Goal: Information Seeking & Learning: Learn about a topic

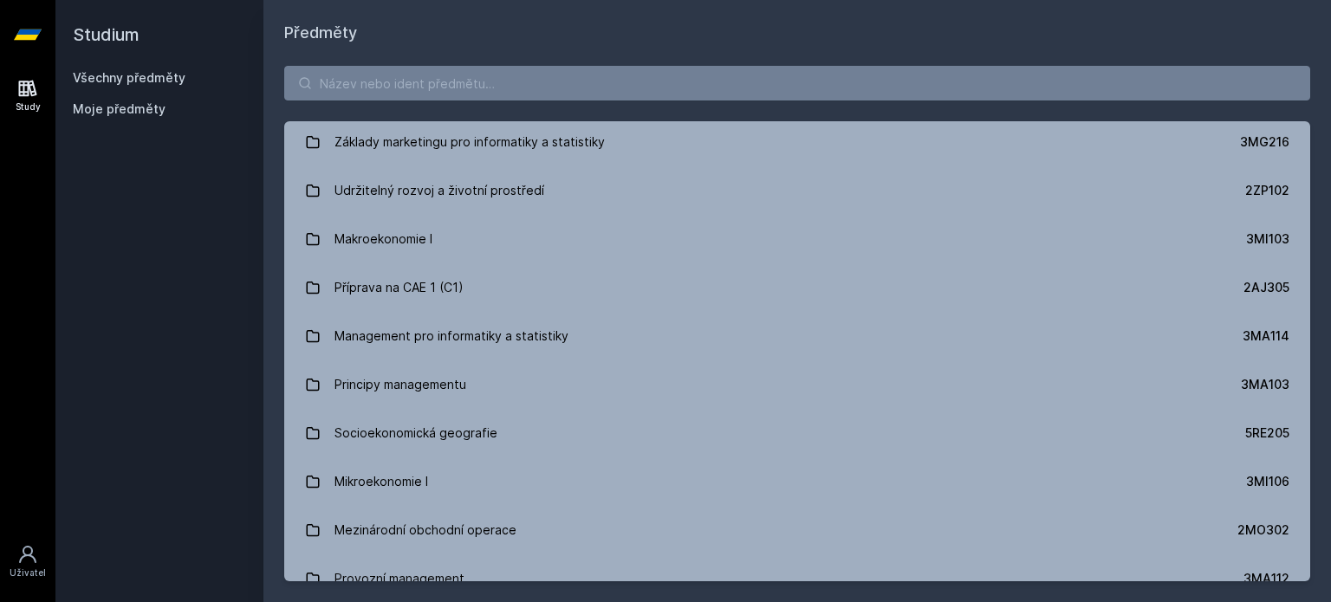
scroll to position [1906, 0]
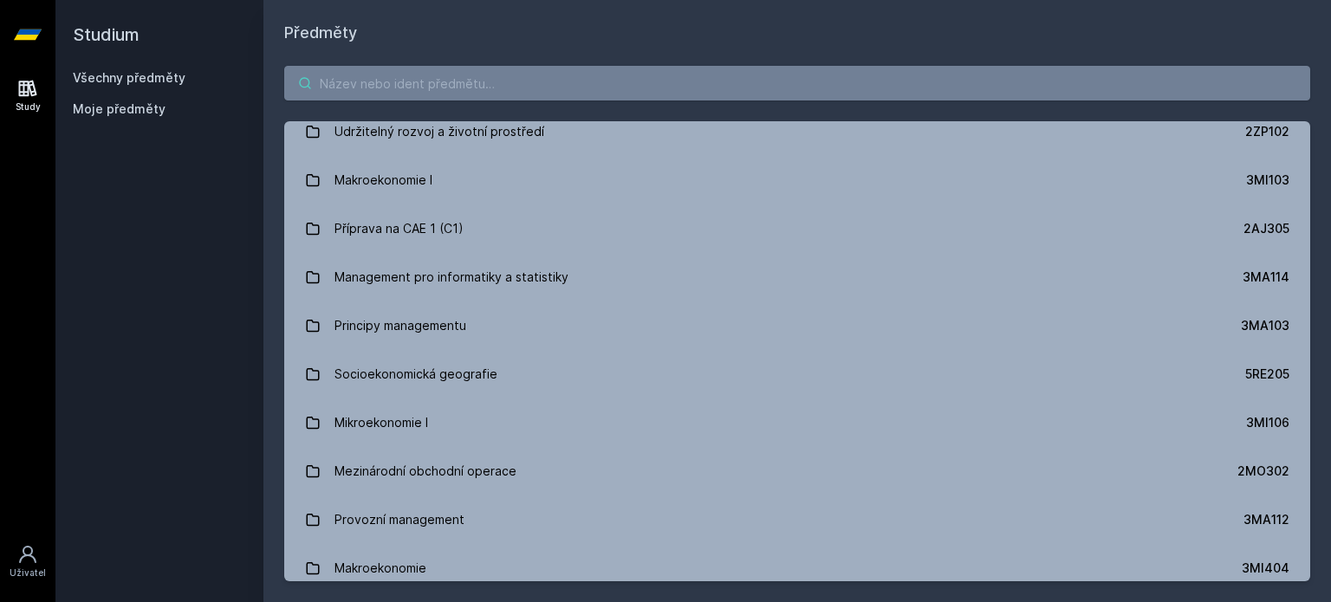
click at [729, 82] on input "search" at bounding box center [797, 83] width 1026 height 35
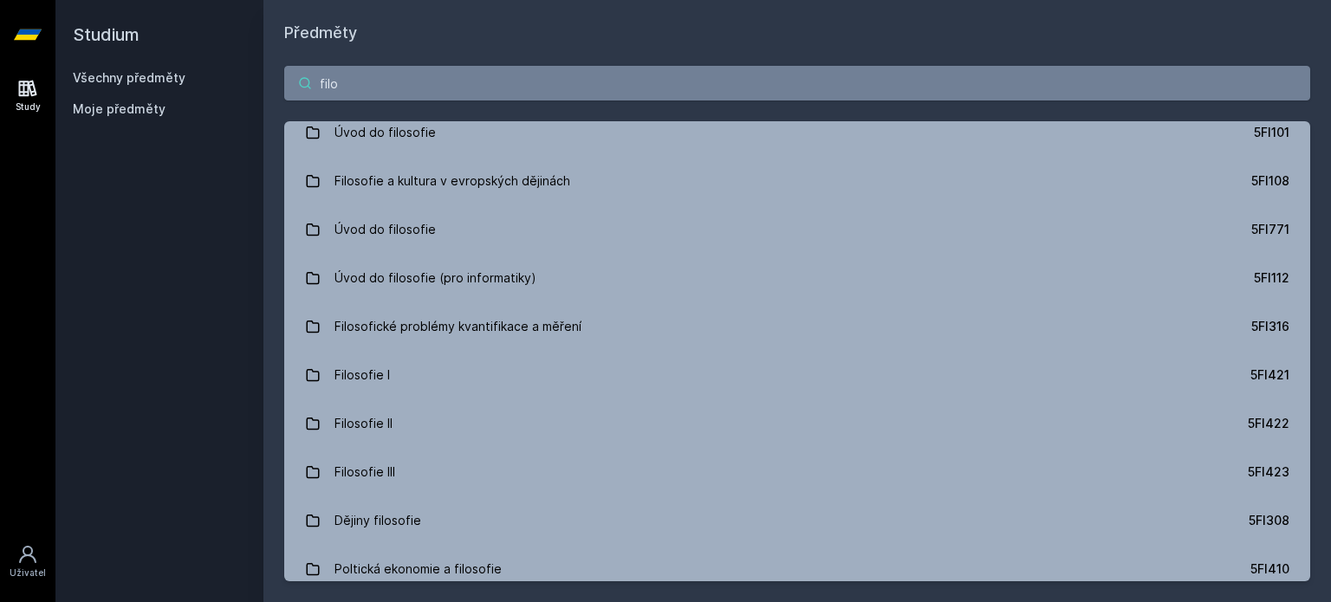
scroll to position [0, 0]
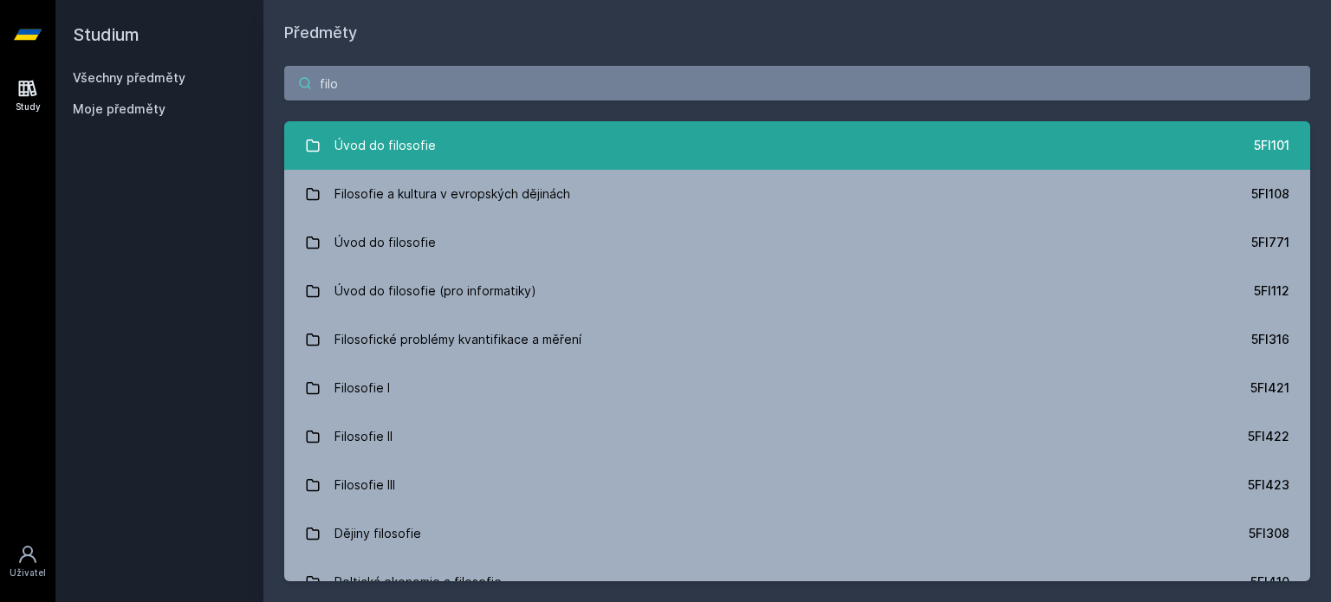
type input "filo"
click at [916, 138] on link "Úvod do filosofie 5FI101" at bounding box center [797, 145] width 1026 height 49
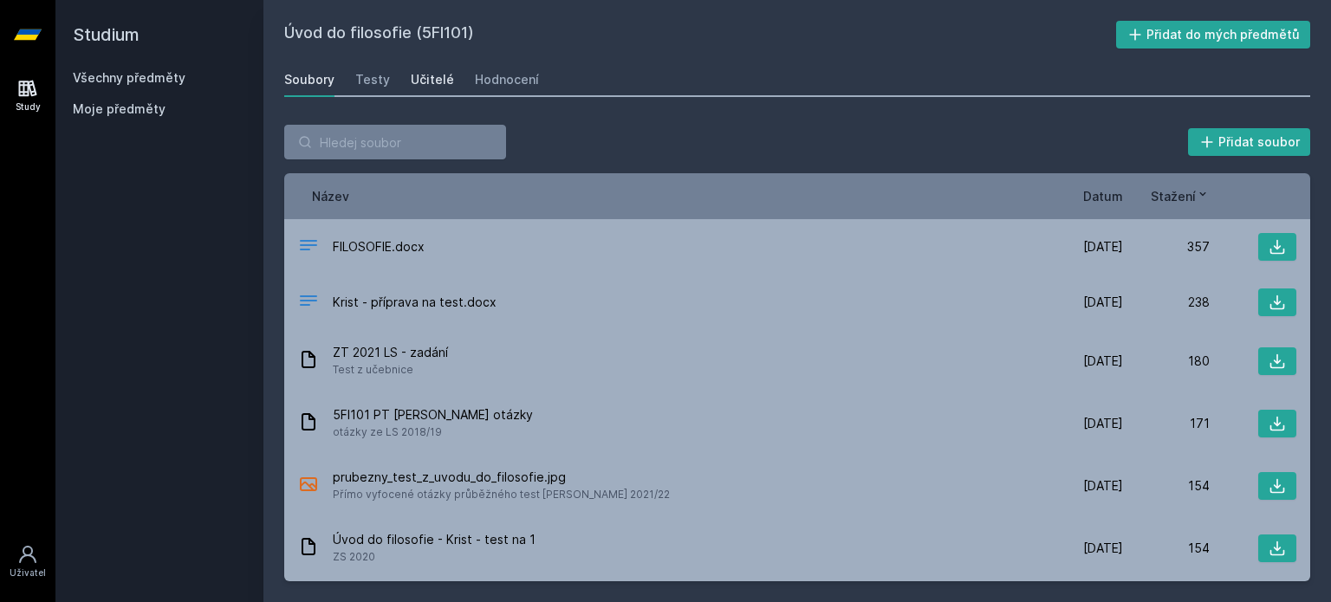
click at [431, 74] on div "Učitelé" at bounding box center [432, 79] width 43 height 17
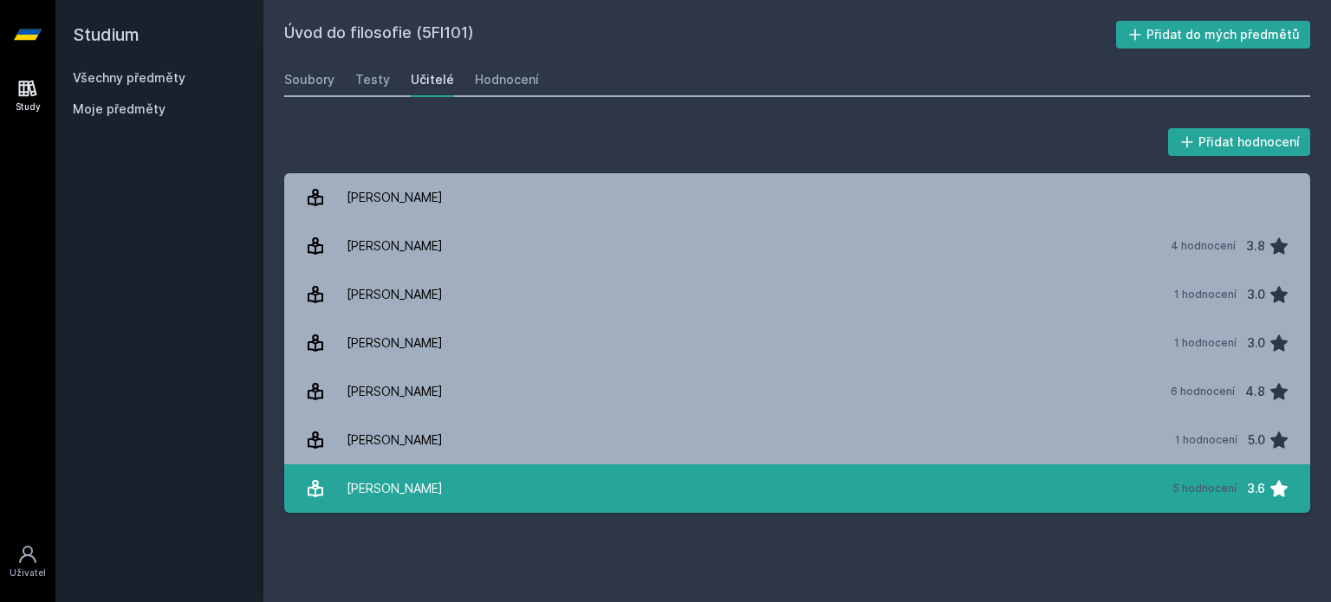
click at [468, 469] on link "[PERSON_NAME] 5 hodnocení 3.6" at bounding box center [797, 488] width 1026 height 49
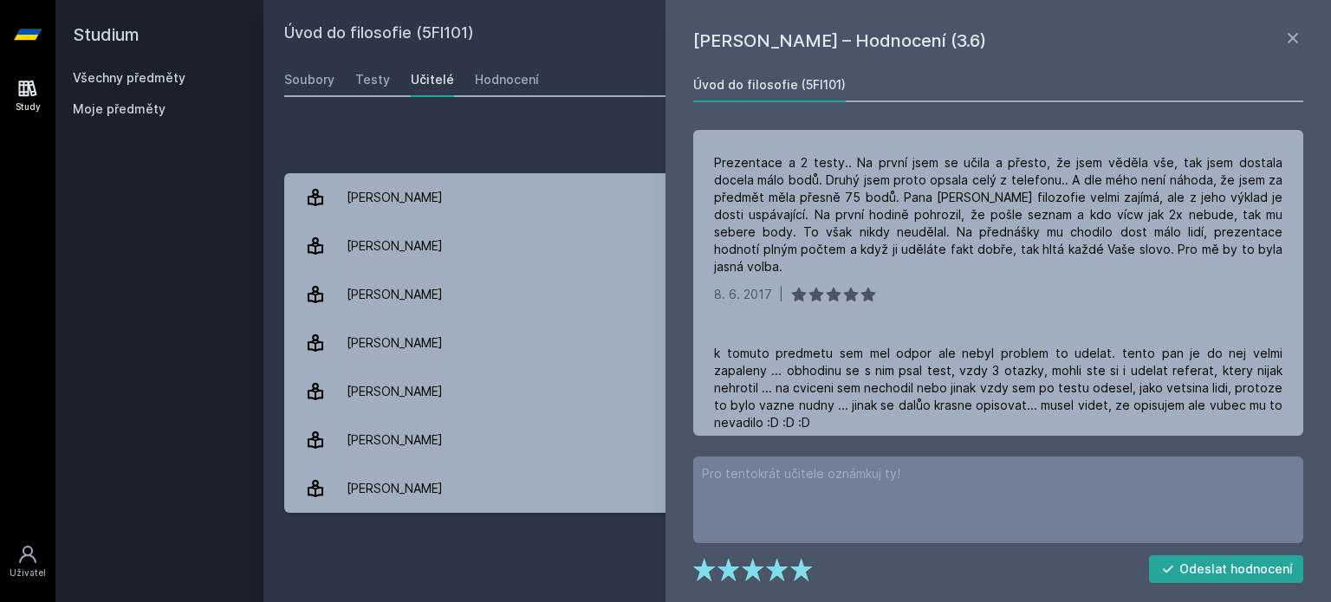
scroll to position [282, 0]
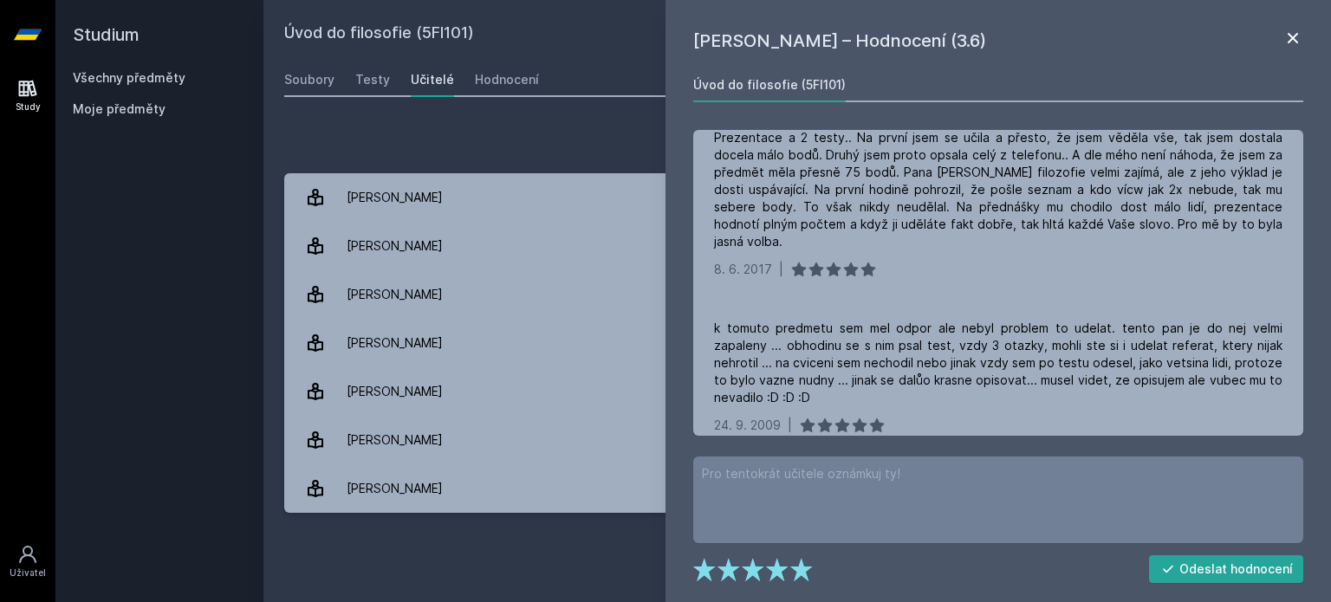
click at [1292, 28] on icon at bounding box center [1292, 38] width 21 height 21
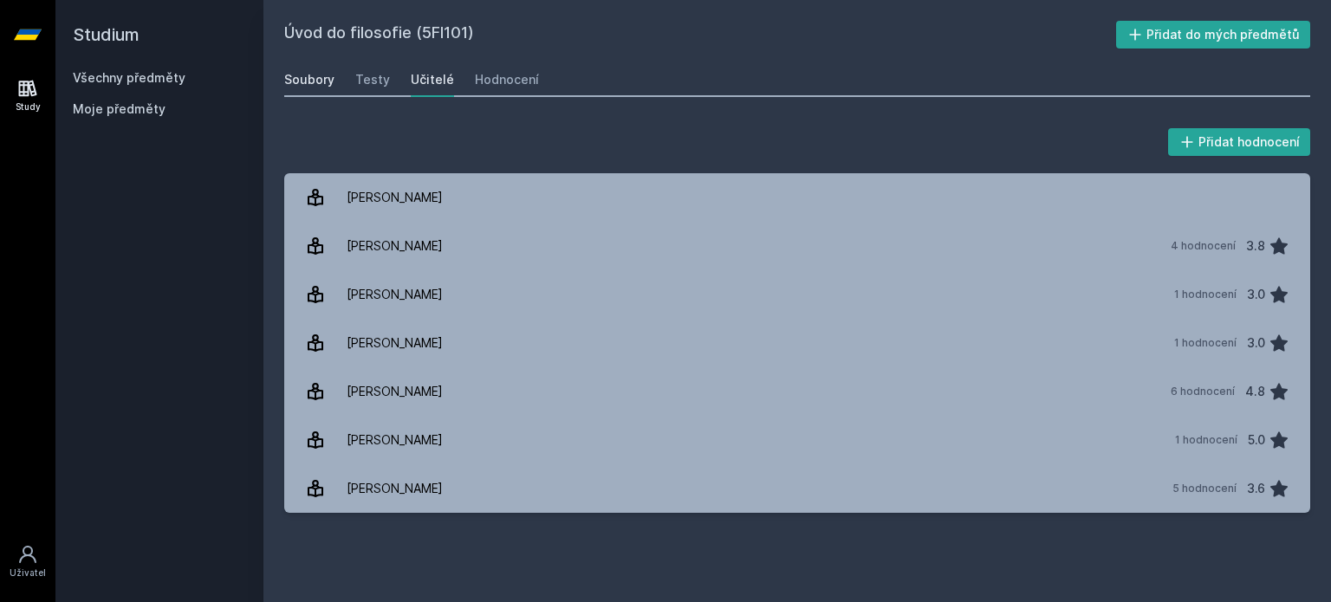
click at [299, 79] on div "Soubory" at bounding box center [309, 79] width 50 height 17
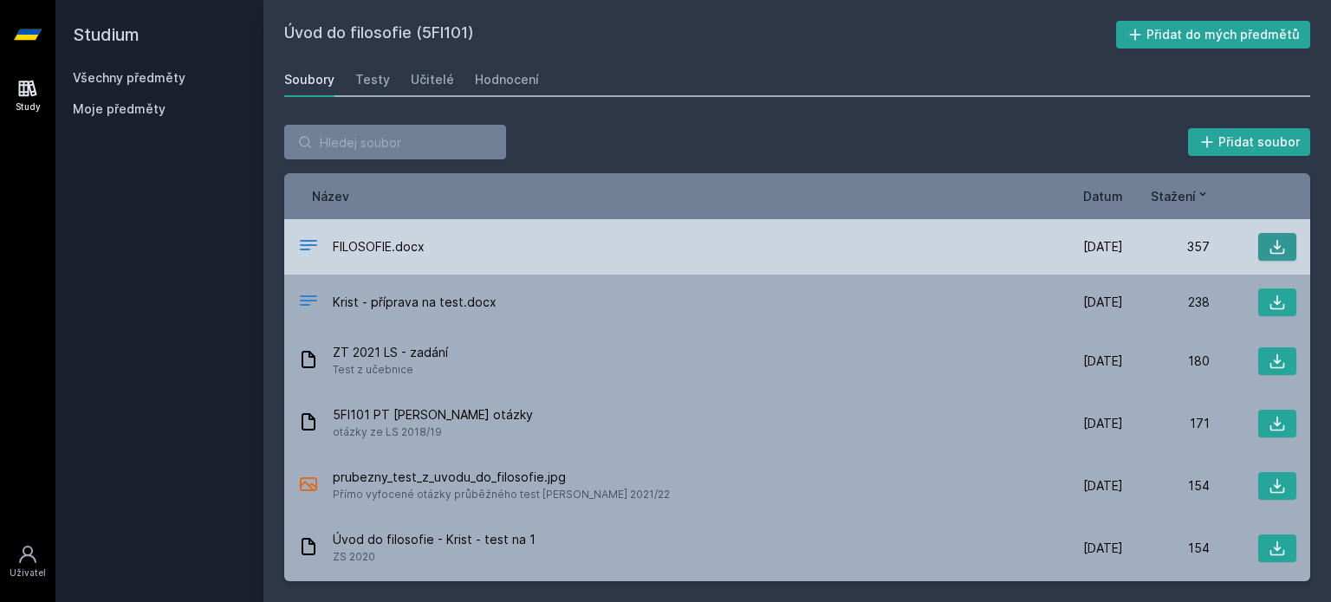
click at [1268, 238] on icon at bounding box center [1276, 246] width 17 height 17
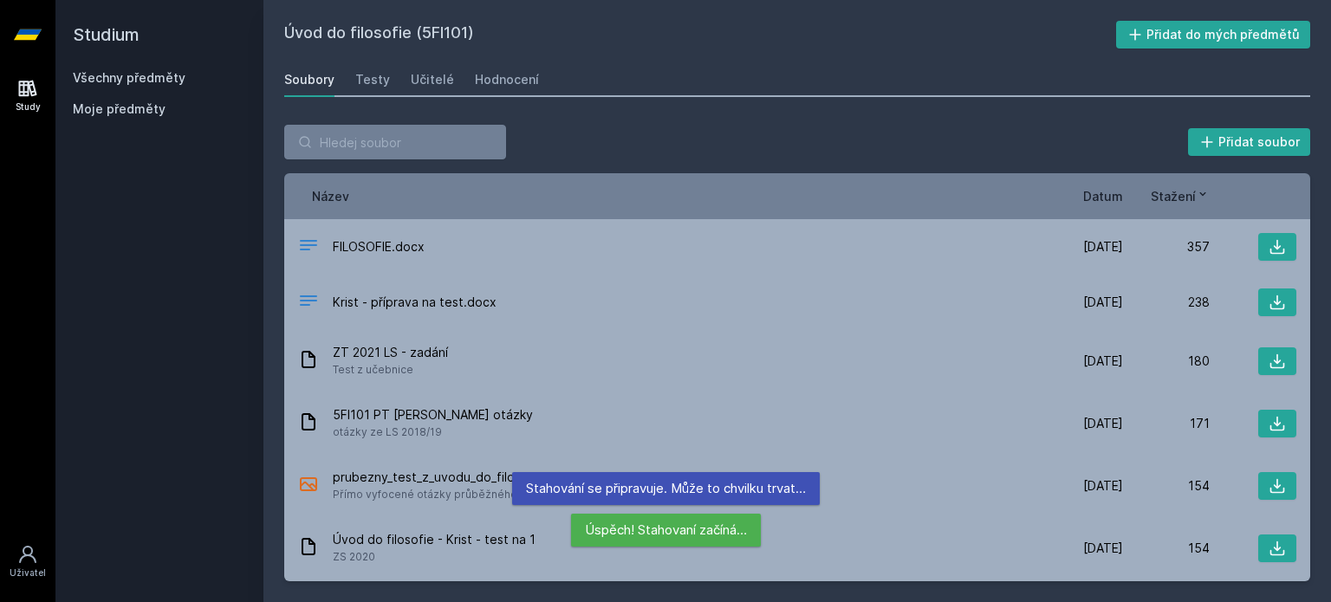
click at [721, 527] on div "Úspěch! Stahovaní začíná…" at bounding box center [666, 530] width 190 height 33
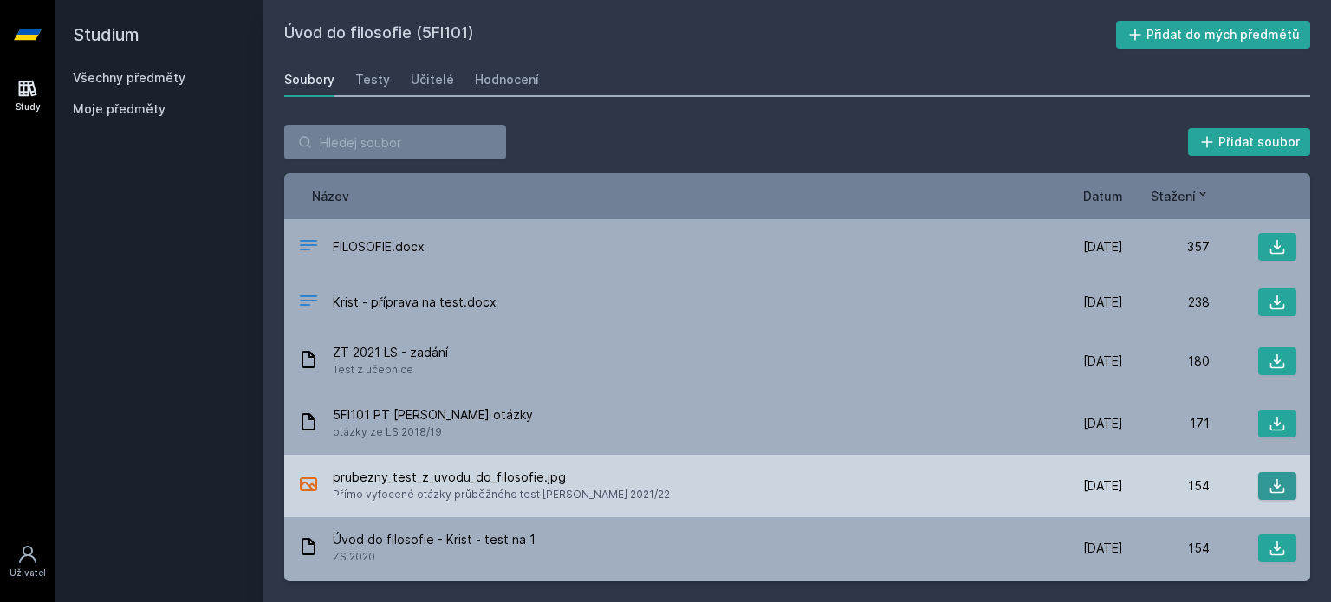
click at [1268, 479] on icon at bounding box center [1276, 485] width 17 height 17
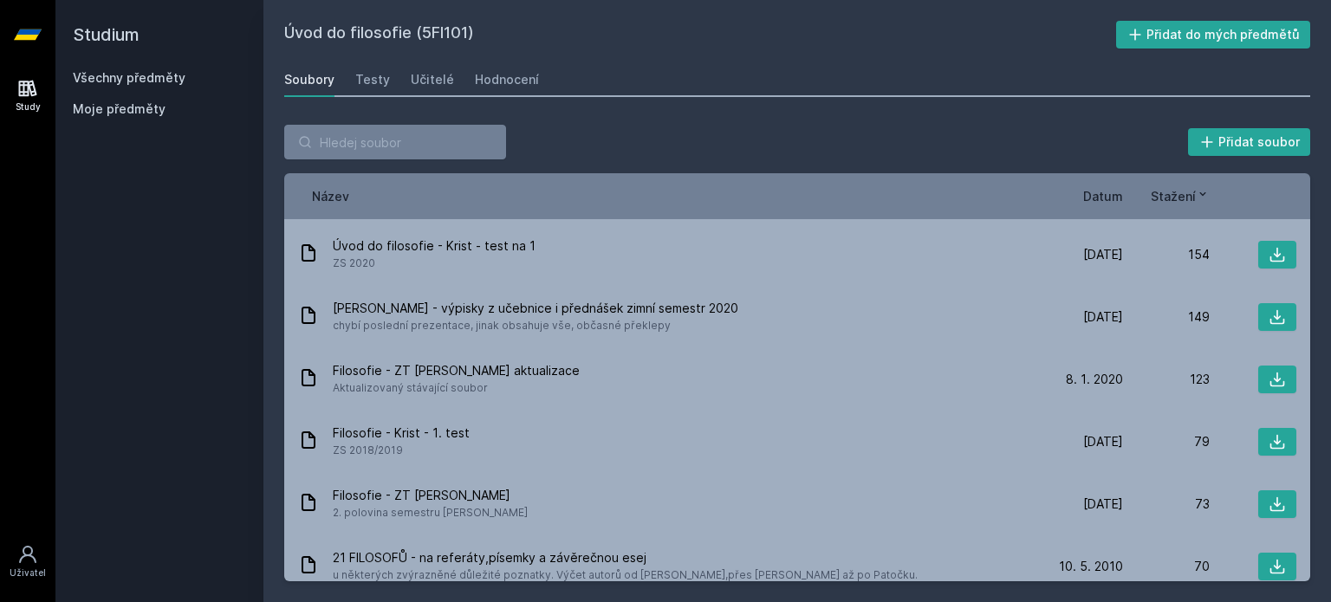
scroll to position [297, 0]
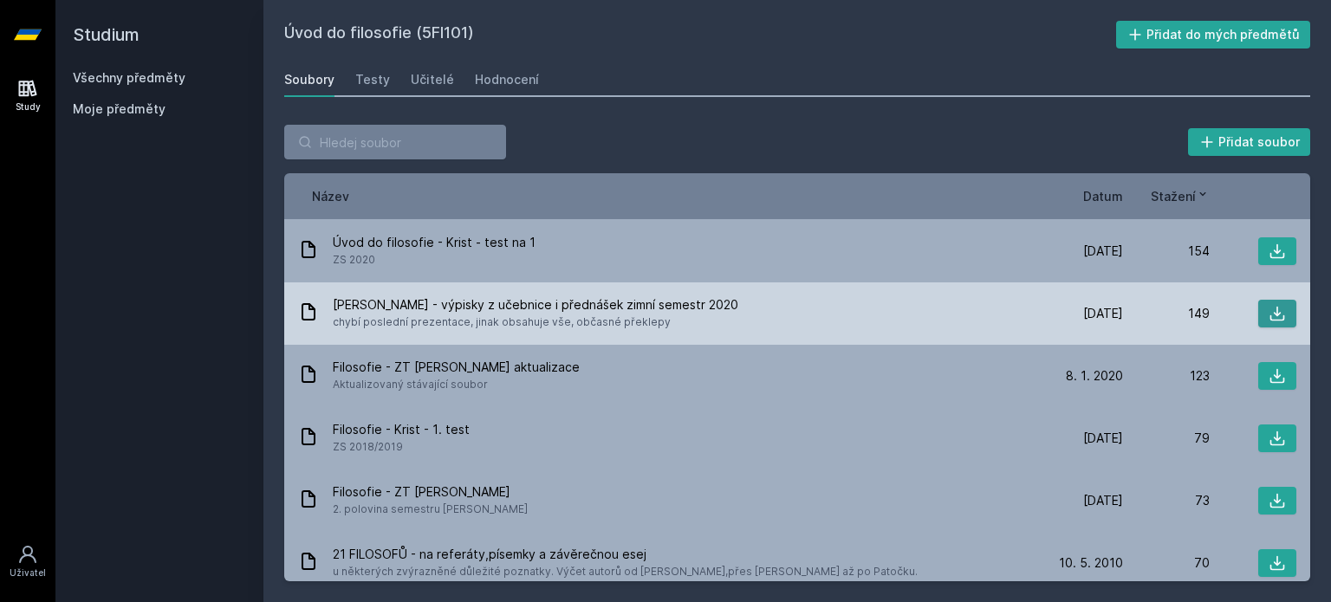
click at [1275, 310] on icon at bounding box center [1276, 313] width 17 height 17
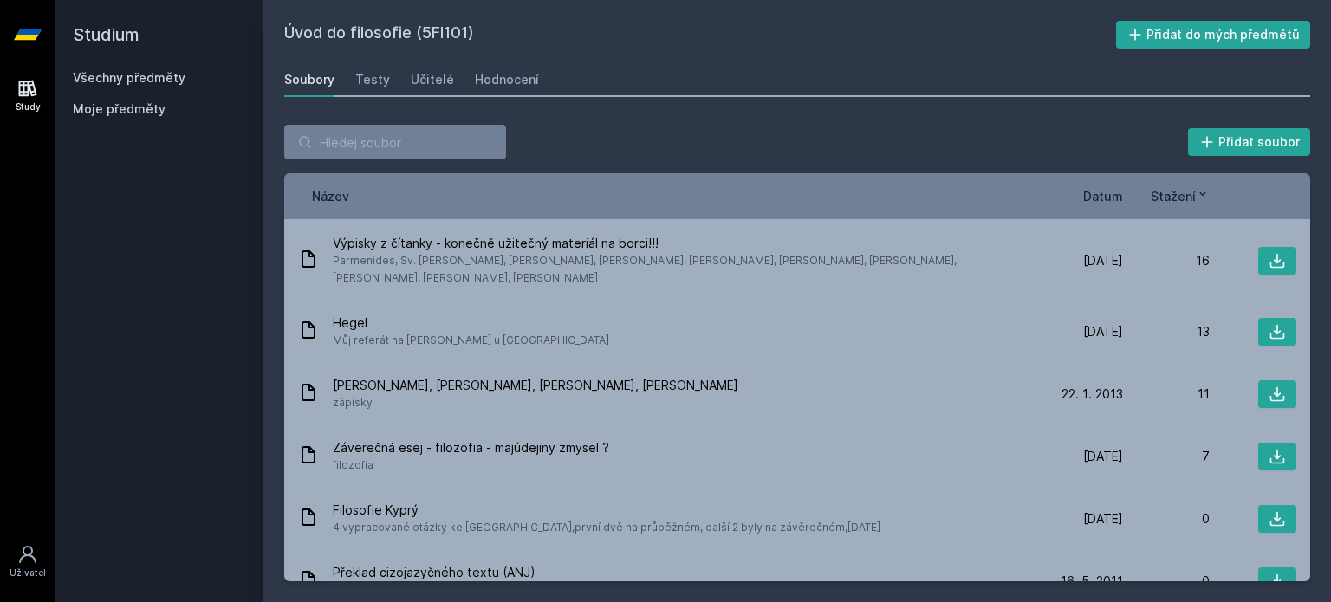
scroll to position [1199, 0]
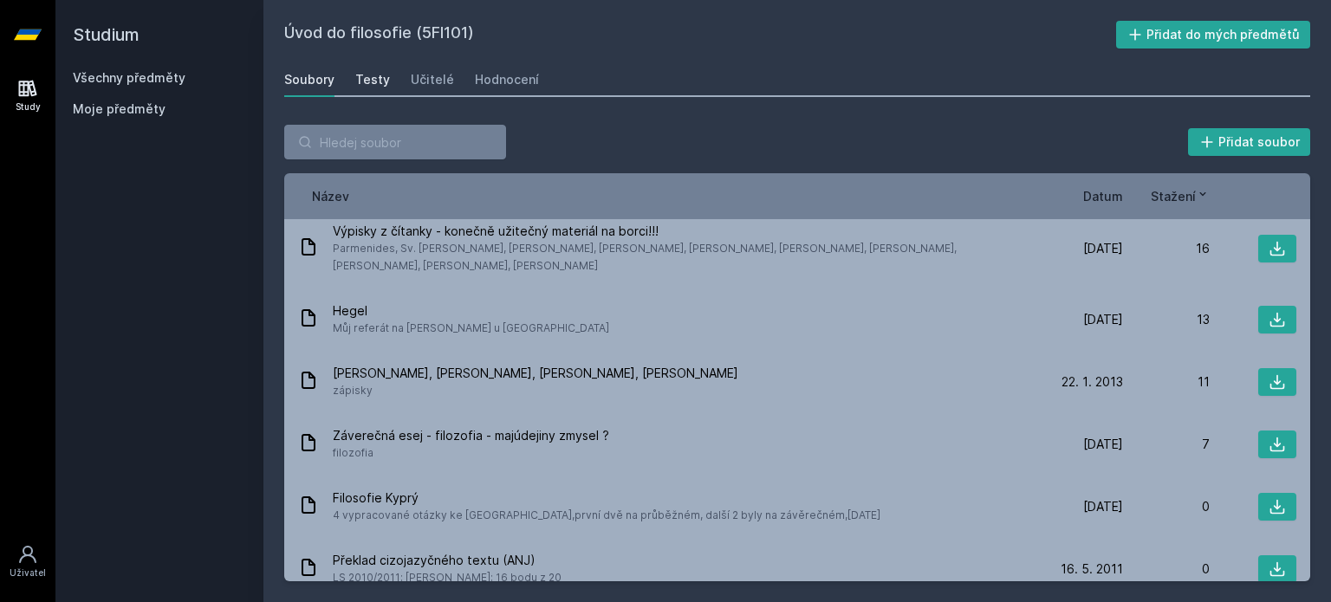
click at [383, 77] on div "Testy" at bounding box center [372, 79] width 35 height 17
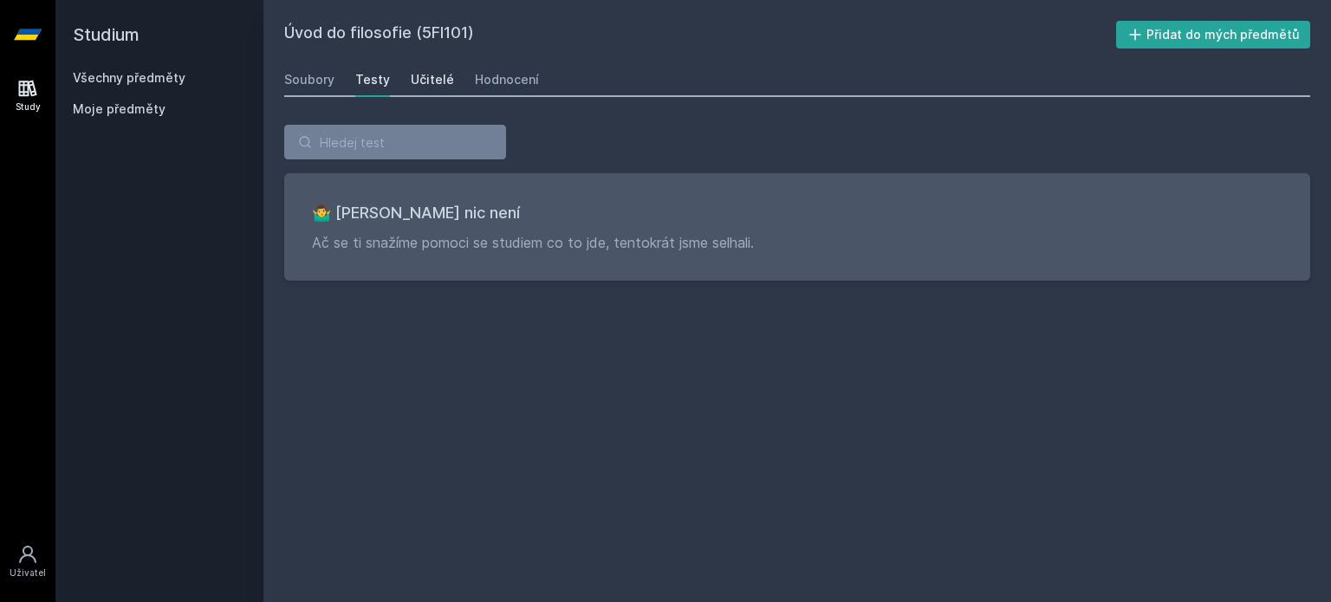
click at [447, 86] on div "Učitelé" at bounding box center [432, 79] width 43 height 17
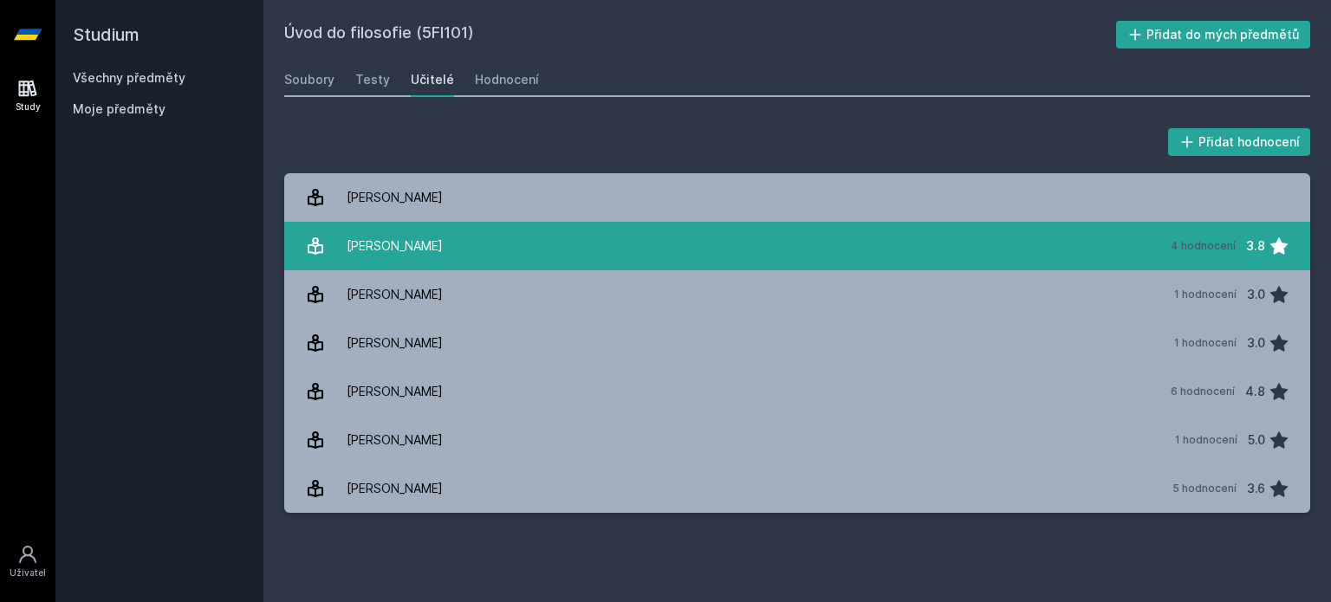
click at [586, 261] on link "[PERSON_NAME][DATE] hodnocení 3.8" at bounding box center [797, 246] width 1026 height 49
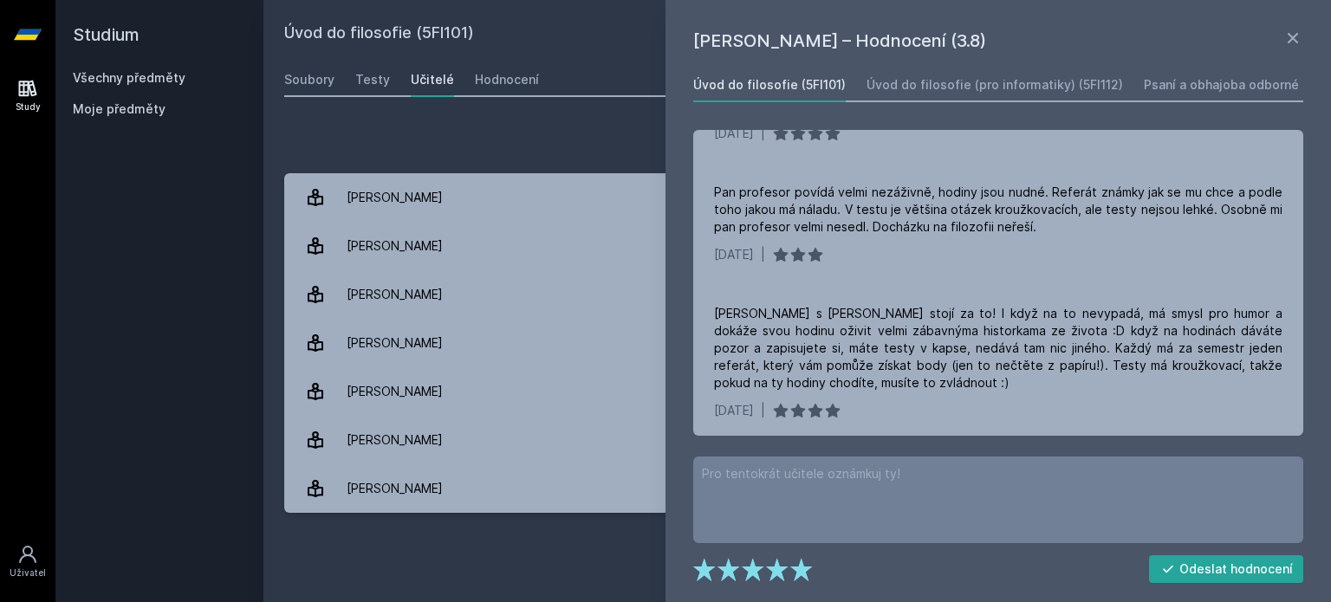
scroll to position [264, 0]
click at [1283, 38] on icon at bounding box center [1292, 38] width 21 height 21
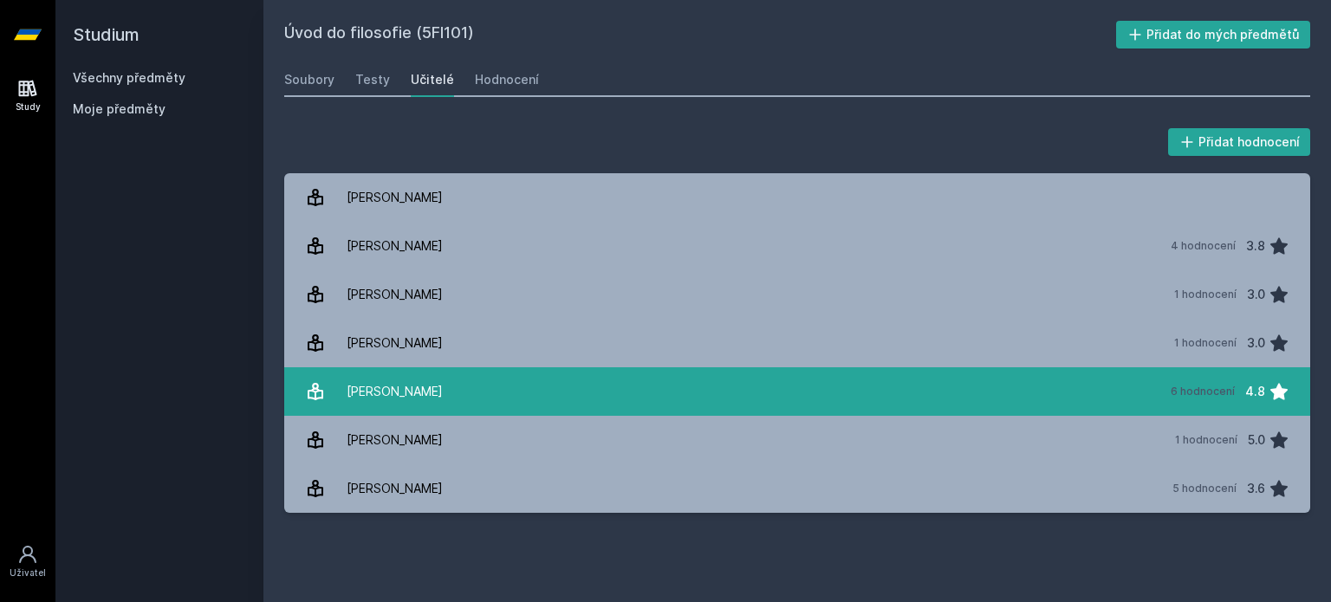
click at [1105, 395] on link "[PERSON_NAME] 6 hodnocení 4.8" at bounding box center [797, 391] width 1026 height 49
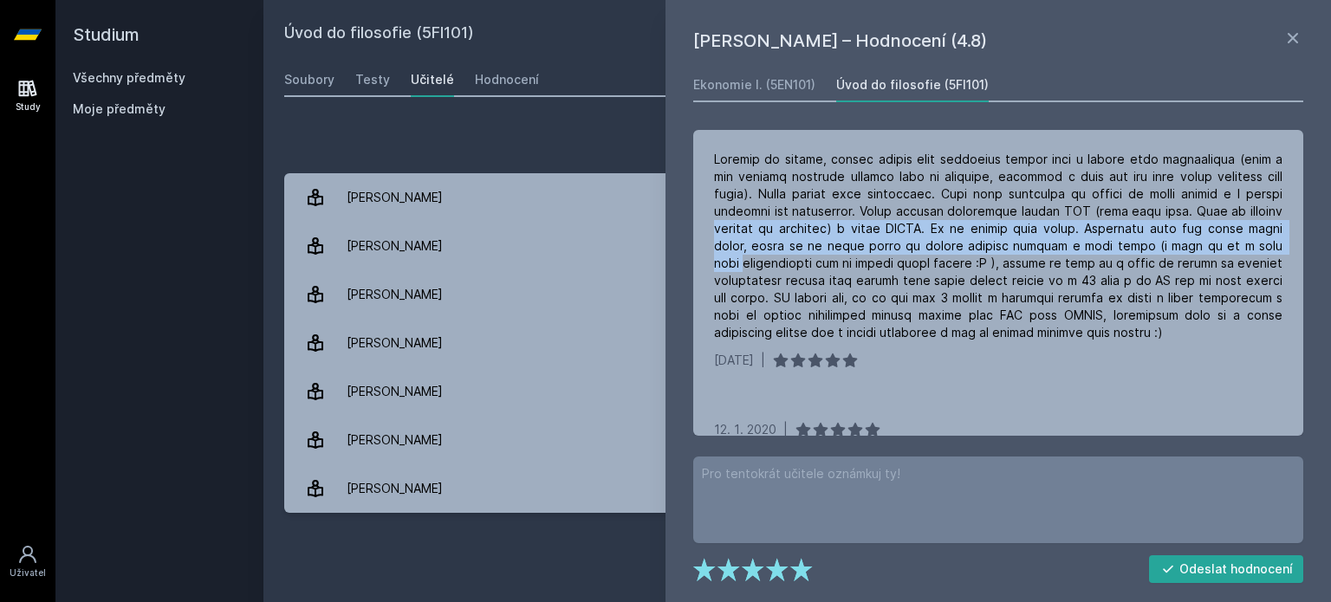
drag, startPoint x: 1303, startPoint y: 209, endPoint x: 1306, endPoint y: 237, distance: 28.8
click at [1306, 237] on div "[PERSON_NAME] – Hodnocení (4.8) Ekonomie I. (5EN101) Úvod do filosofie (5FI101)…" at bounding box center [997, 301] width 665 height 602
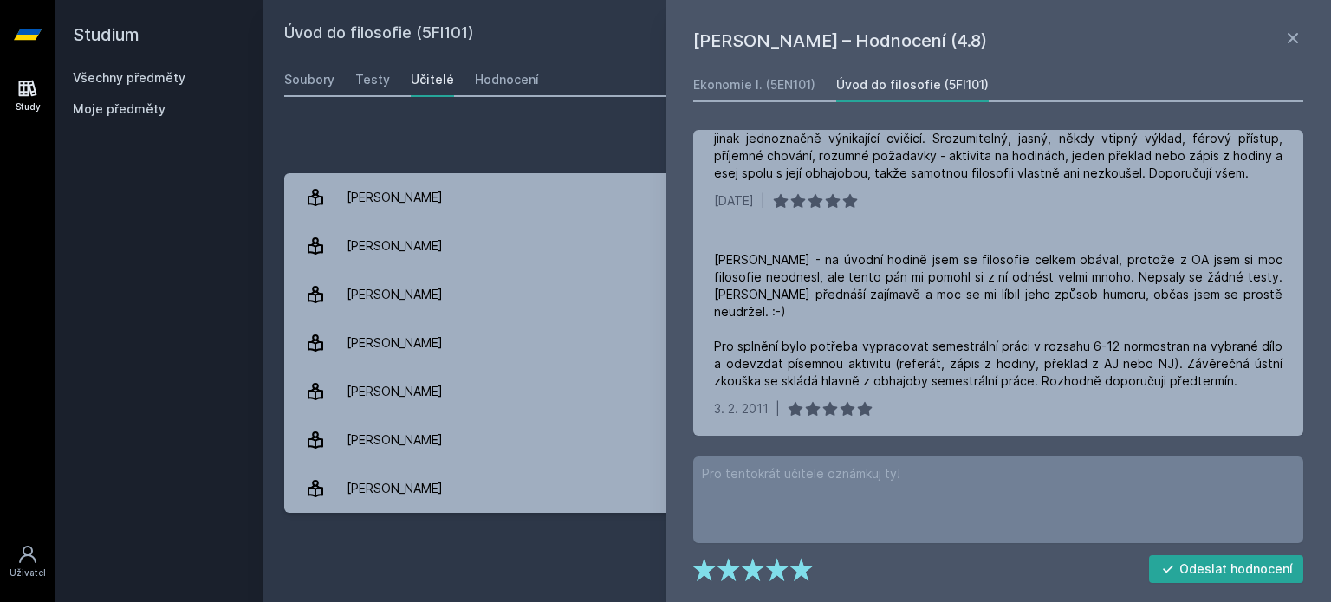
scroll to position [593, 0]
click at [1284, 42] on icon at bounding box center [1292, 38] width 21 height 21
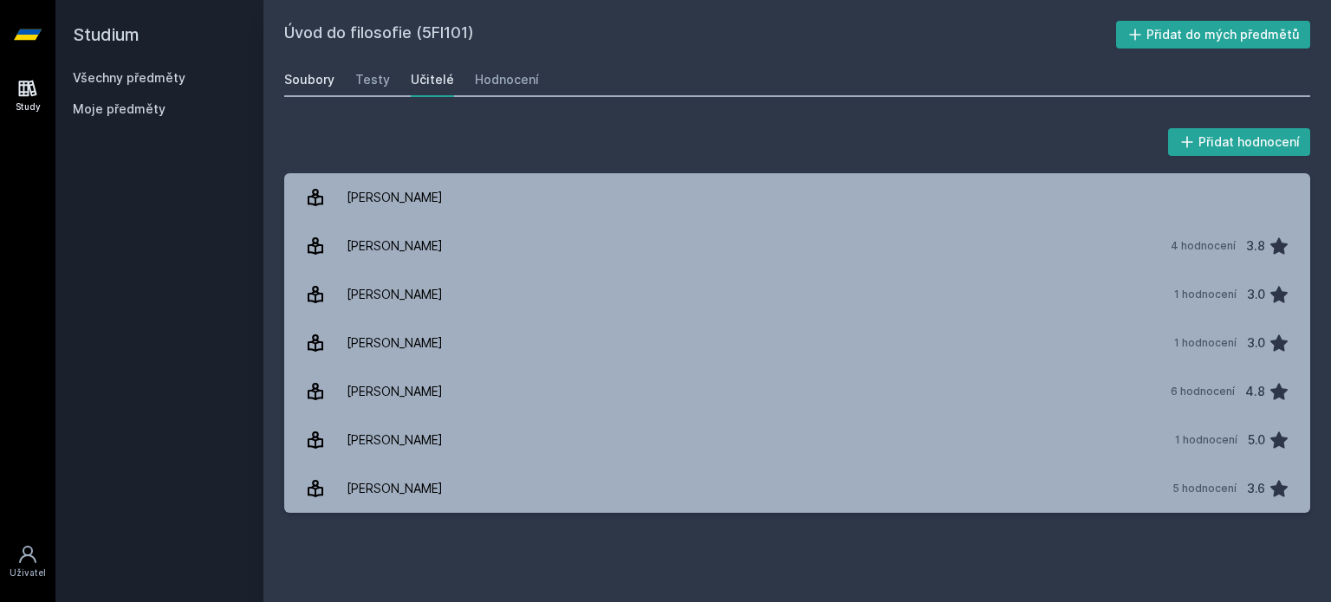
click at [316, 82] on div "Soubory" at bounding box center [309, 79] width 50 height 17
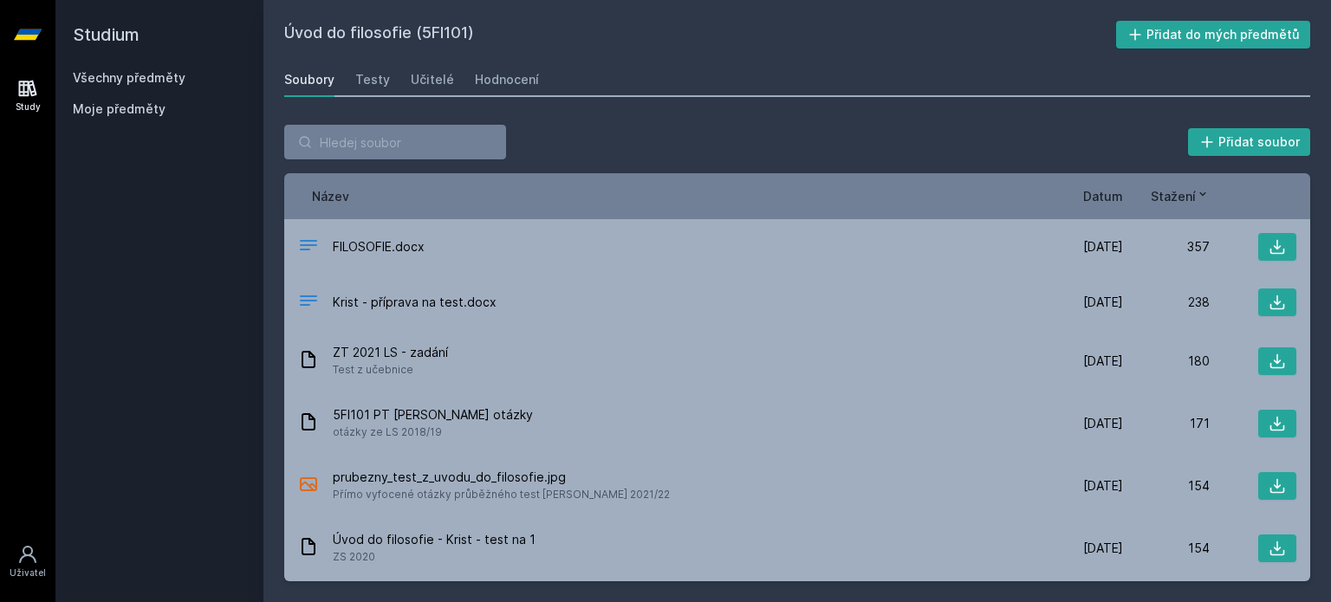
click at [159, 72] on link "Všechny předměty" at bounding box center [129, 77] width 113 height 15
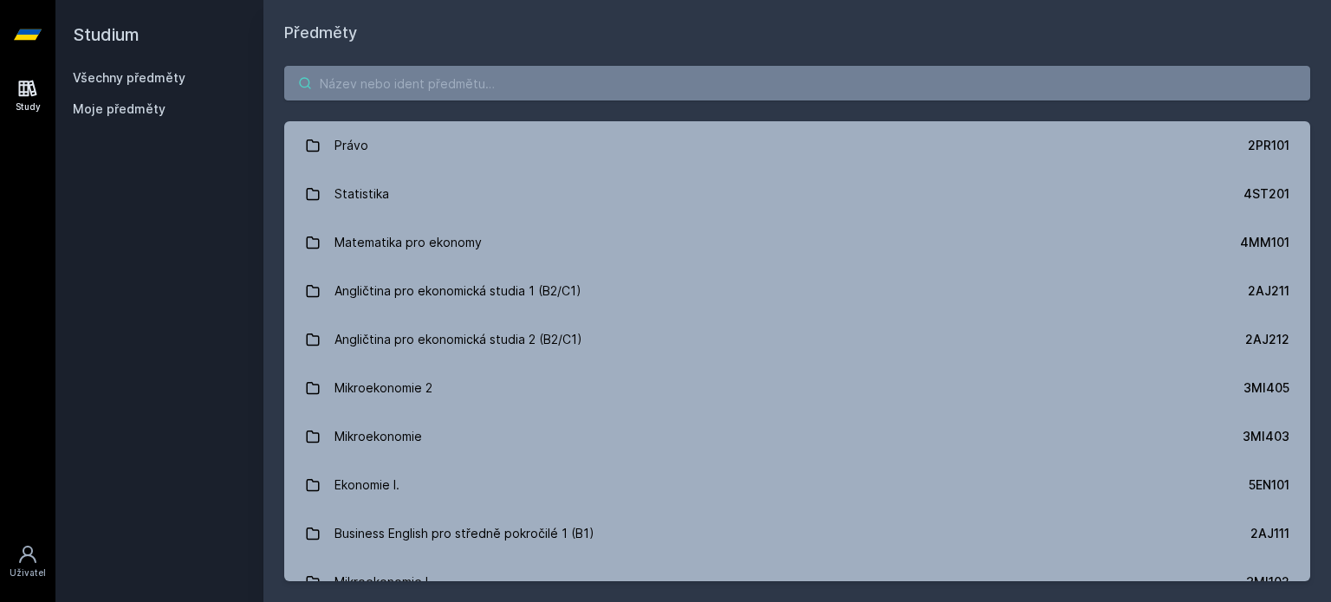
click at [424, 76] on input "search" at bounding box center [797, 83] width 1026 height 35
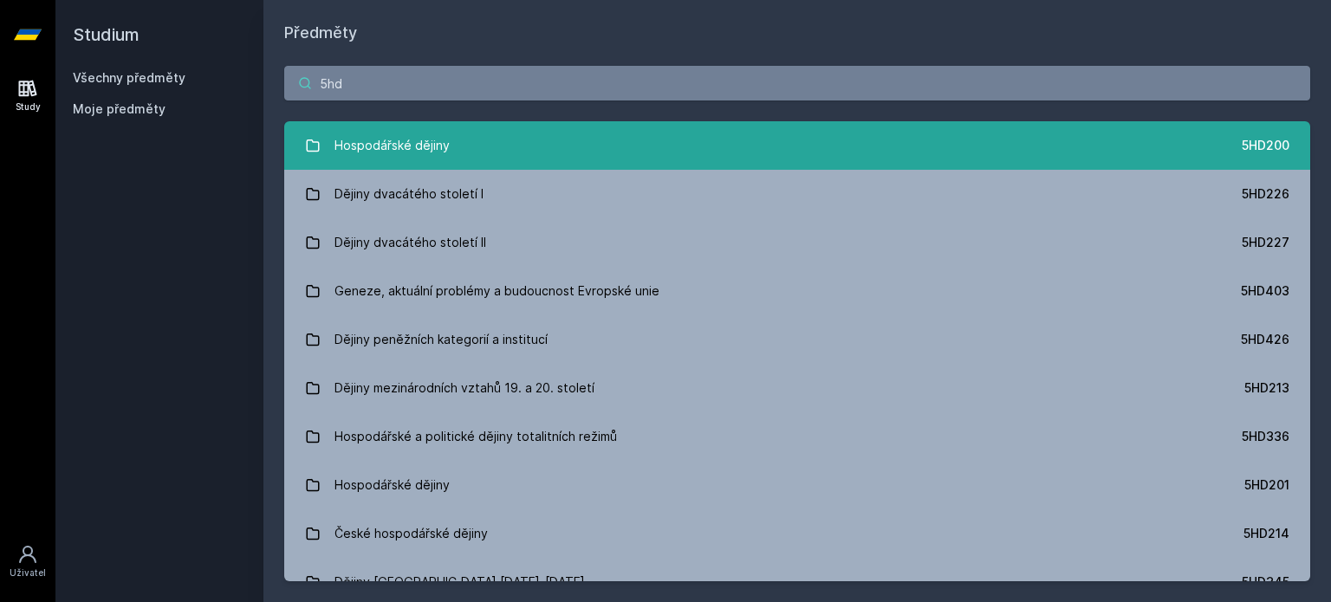
type input "5hd"
click at [393, 167] on link "Hospodářské dějiny 5HD200" at bounding box center [797, 145] width 1026 height 49
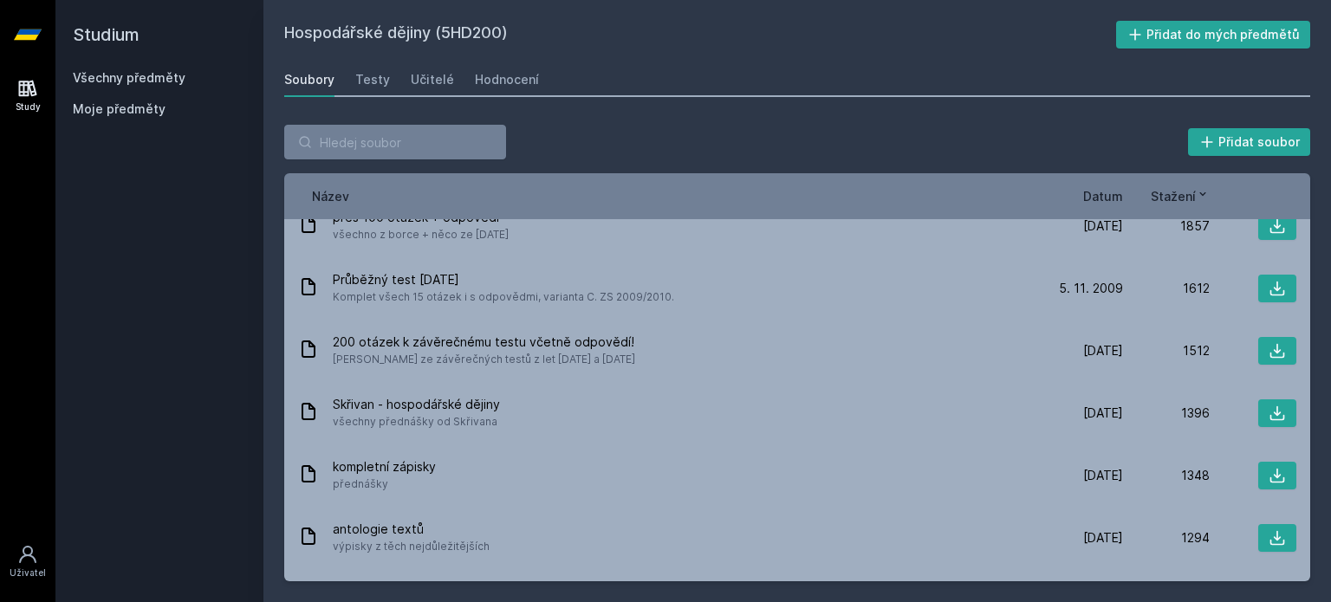
scroll to position [277, 0]
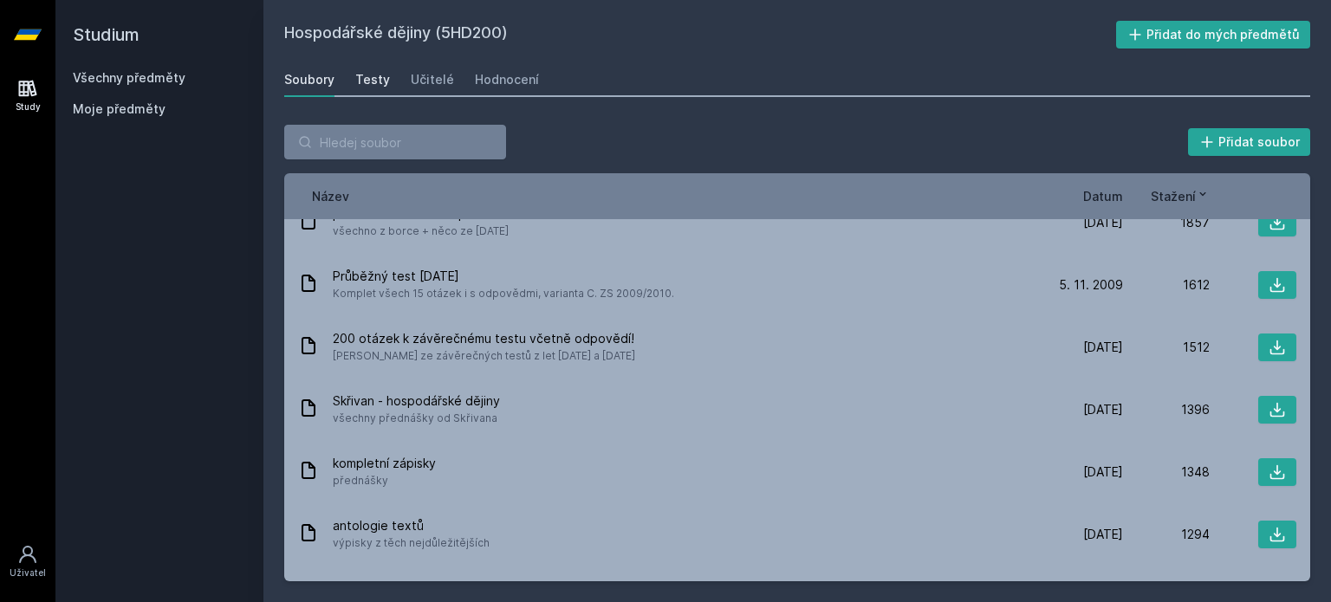
click at [372, 86] on div "Testy" at bounding box center [372, 79] width 35 height 17
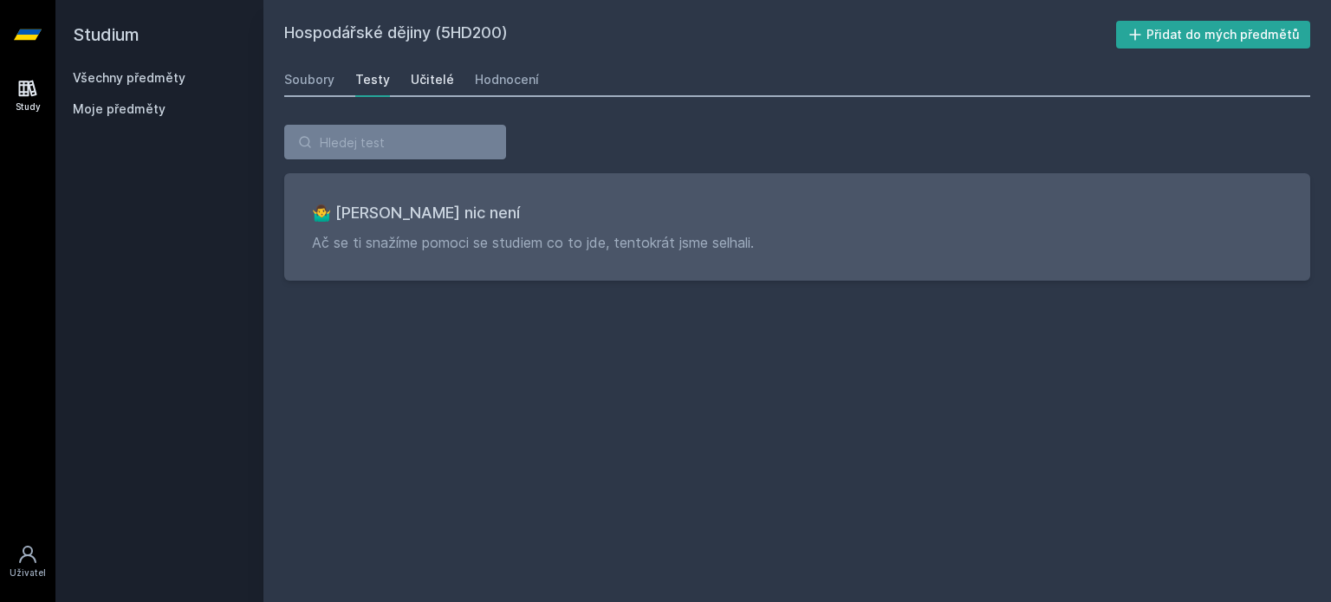
drag, startPoint x: 403, startPoint y: 84, endPoint x: 412, endPoint y: 85, distance: 9.6
click at [412, 85] on div "Soubory Testy Učitelé Hodnocení" at bounding box center [797, 79] width 1026 height 35
click at [412, 85] on div "Učitelé" at bounding box center [432, 79] width 43 height 17
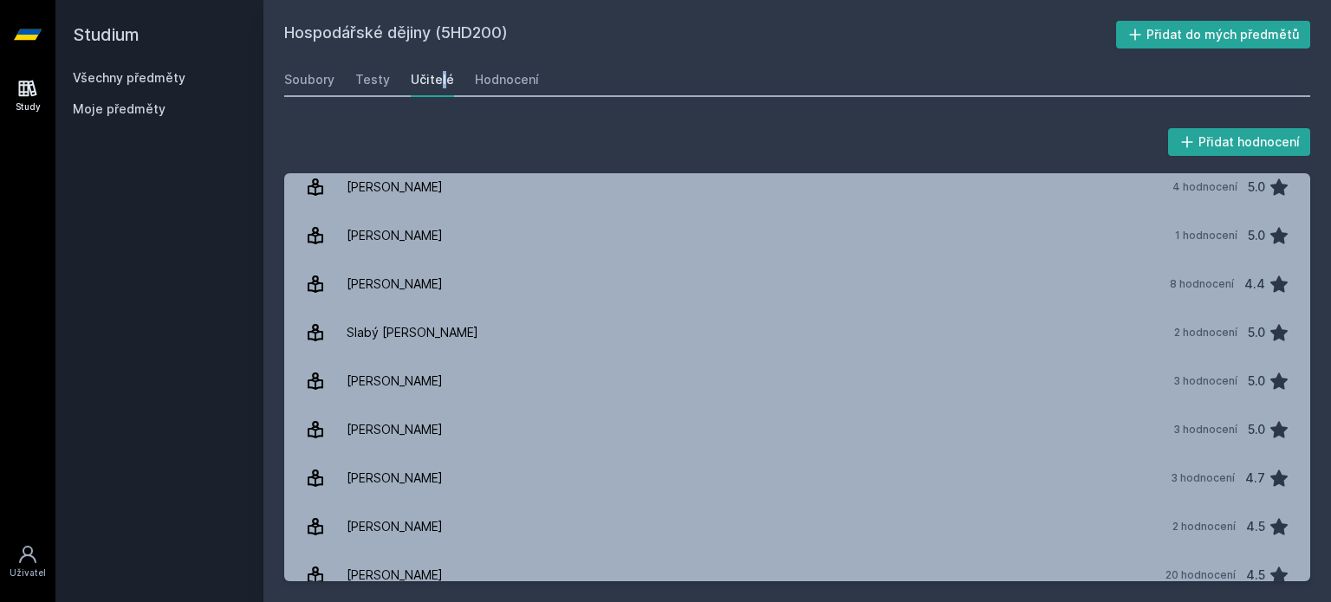
scroll to position [839, 0]
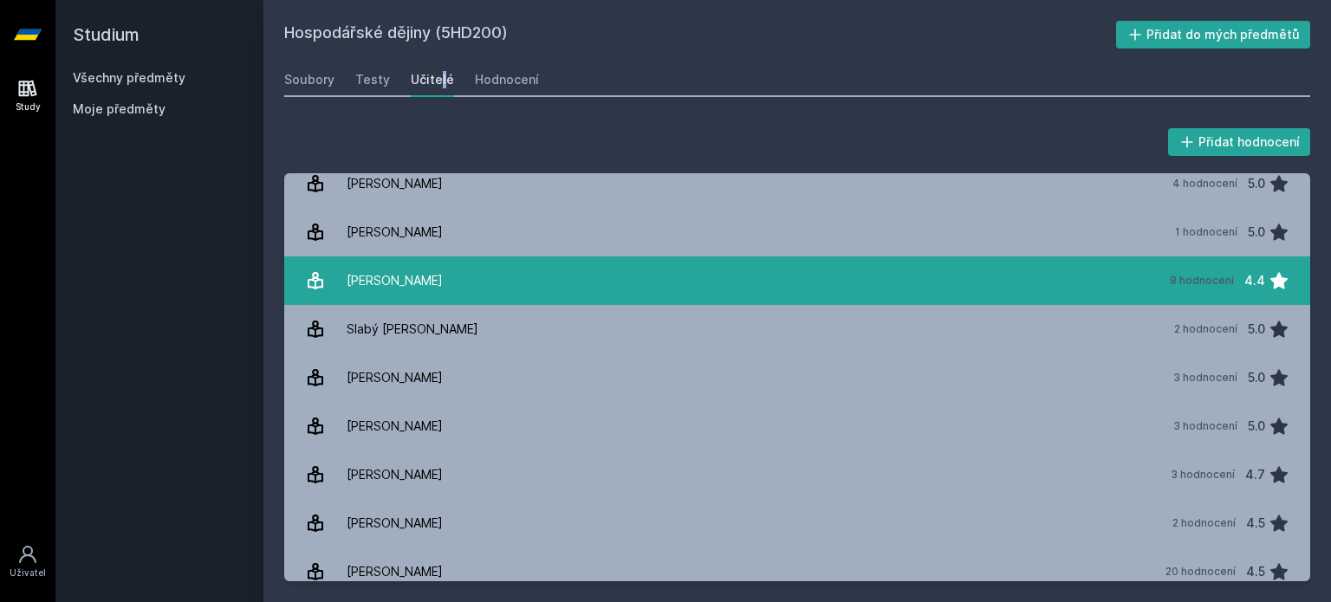
click at [1244, 274] on div "4.4" at bounding box center [1254, 280] width 21 height 35
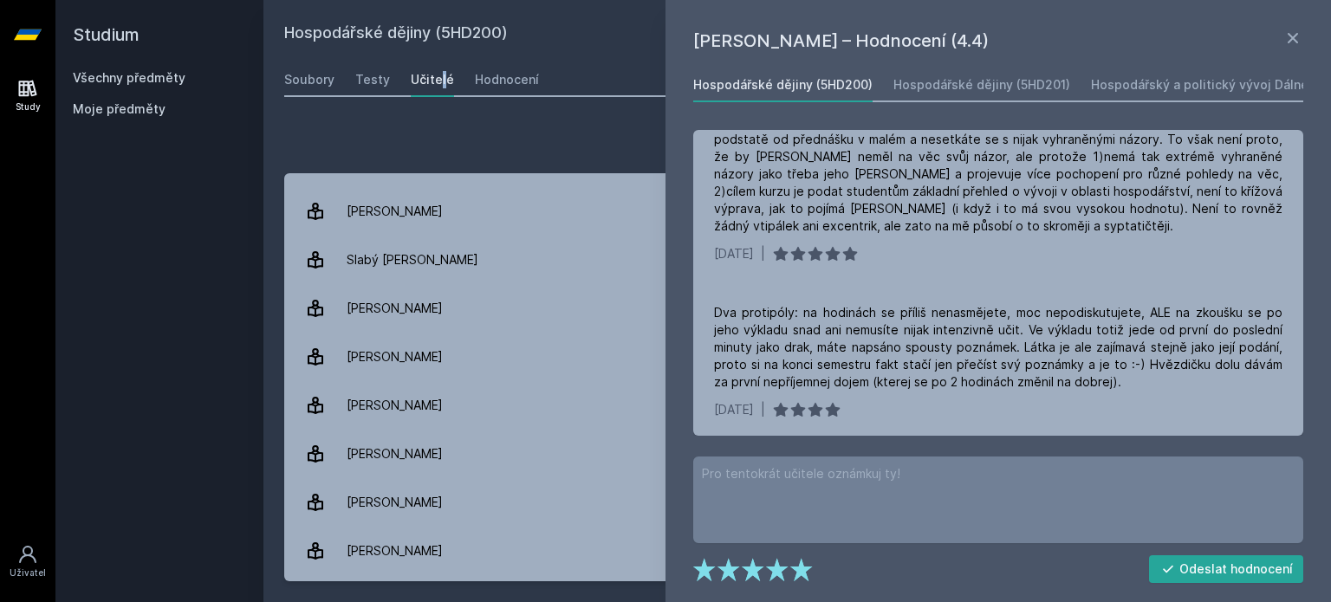
scroll to position [767, 0]
click at [1292, 49] on link at bounding box center [1292, 41] width 21 height 26
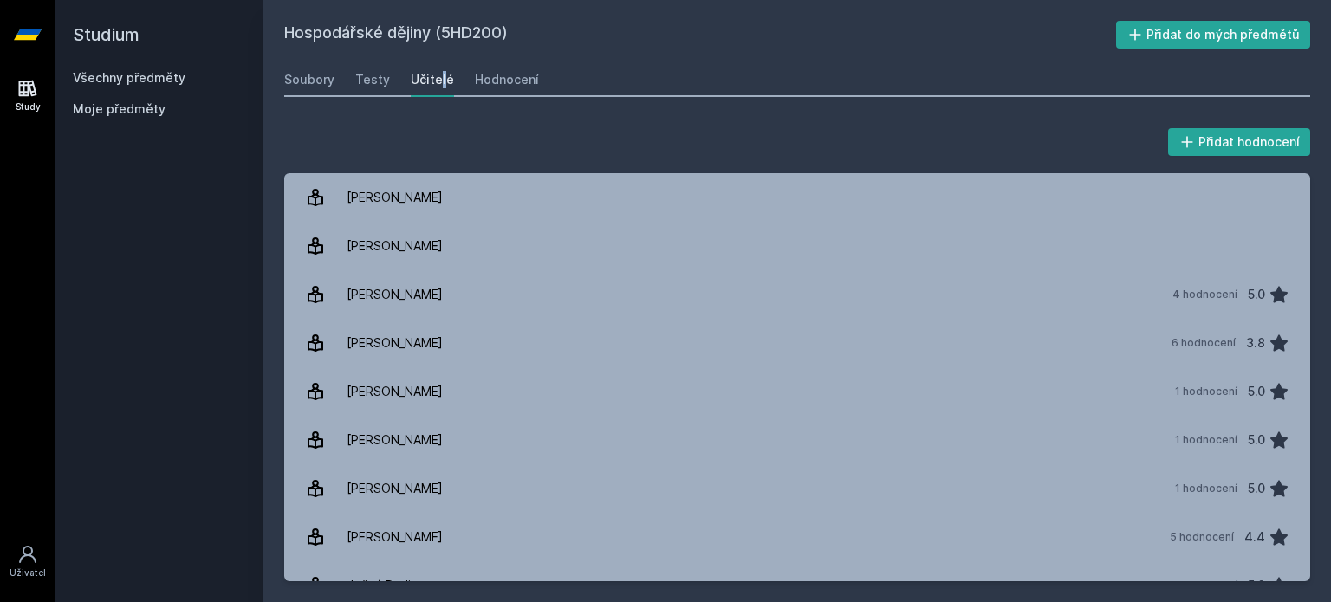
scroll to position [908, 0]
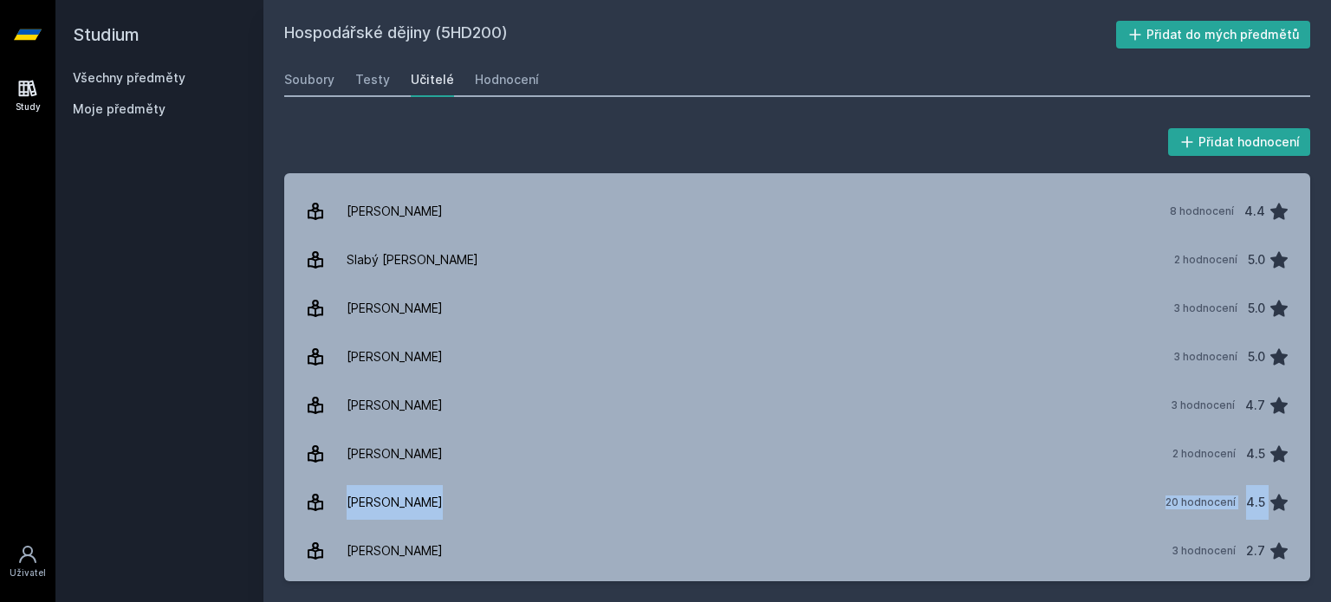
drag, startPoint x: 1322, startPoint y: 490, endPoint x: 1318, endPoint y: 468, distance: 22.9
click at [1318, 468] on div "Přidat hodnocení [PERSON_NAME] [PERSON_NAME] [PERSON_NAME] [PERSON_NAME] 4 hodn…" at bounding box center [796, 353] width 1067 height 498
click at [146, 79] on link "Všechny předměty" at bounding box center [129, 77] width 113 height 15
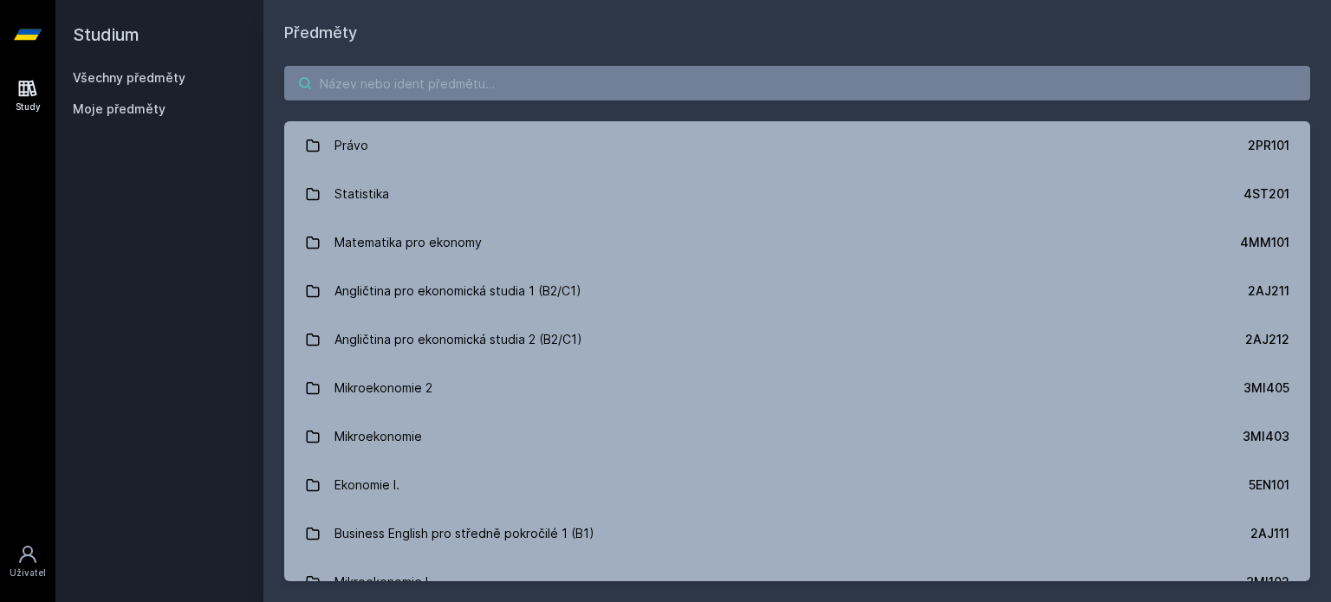
click at [371, 95] on input "search" at bounding box center [797, 83] width 1026 height 35
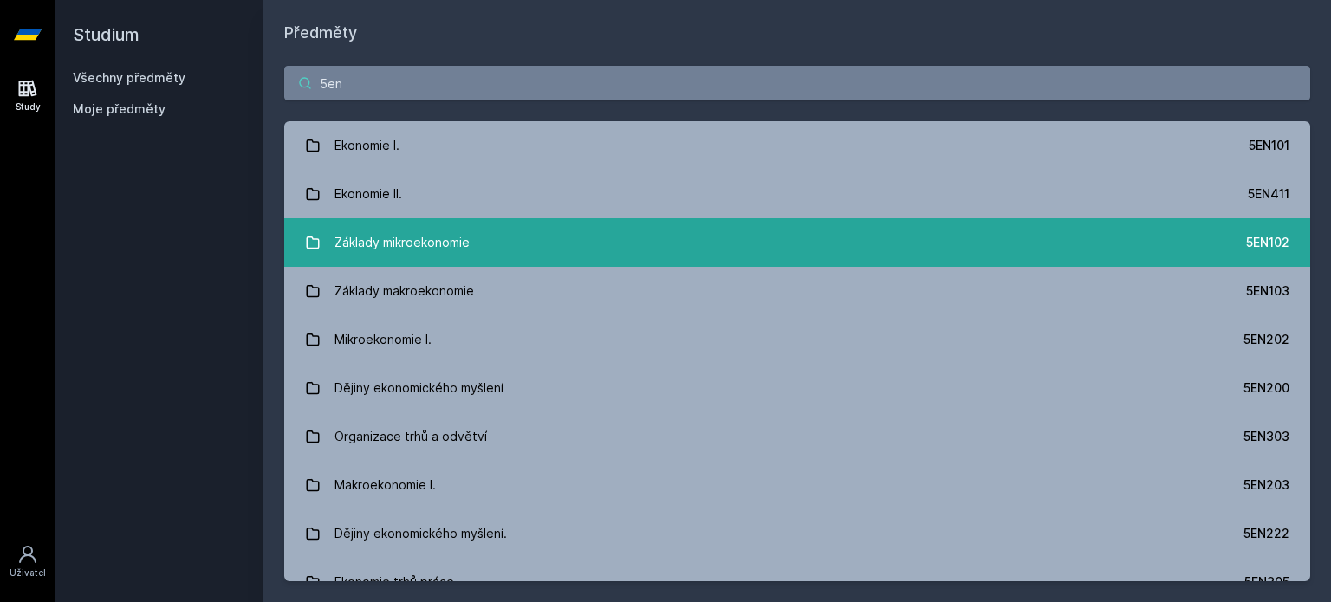
type input "5en"
click at [398, 236] on div "Základy mikroekonomie" at bounding box center [401, 242] width 135 height 35
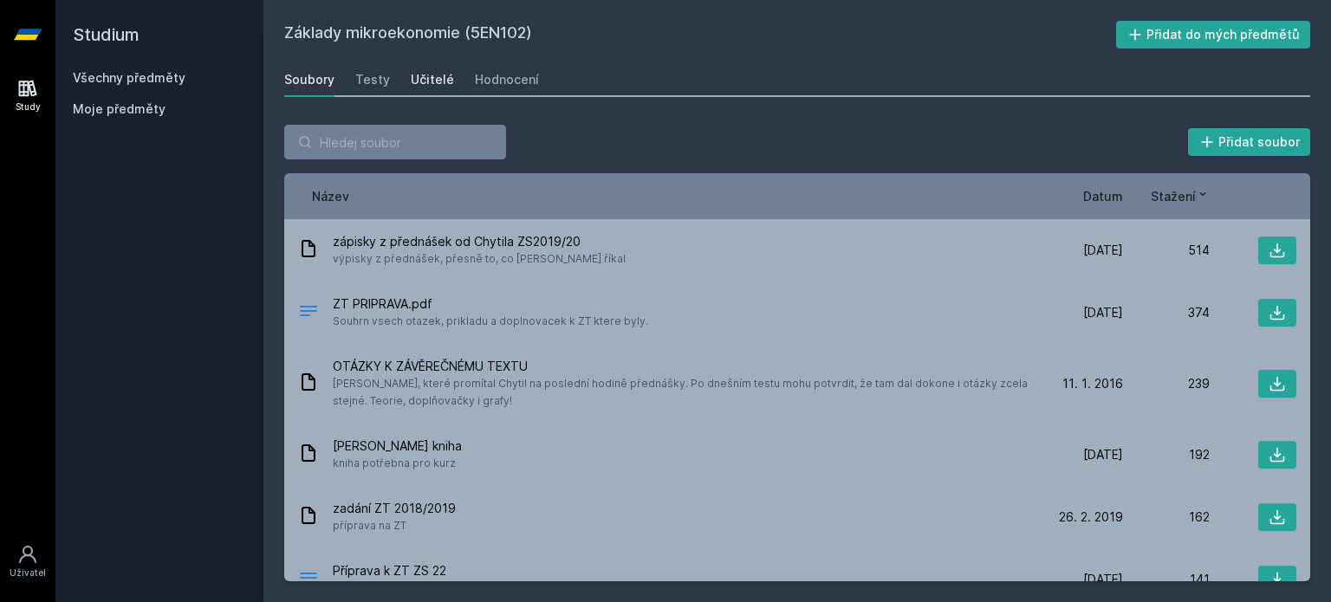
click at [443, 84] on div "Učitelé" at bounding box center [432, 79] width 43 height 17
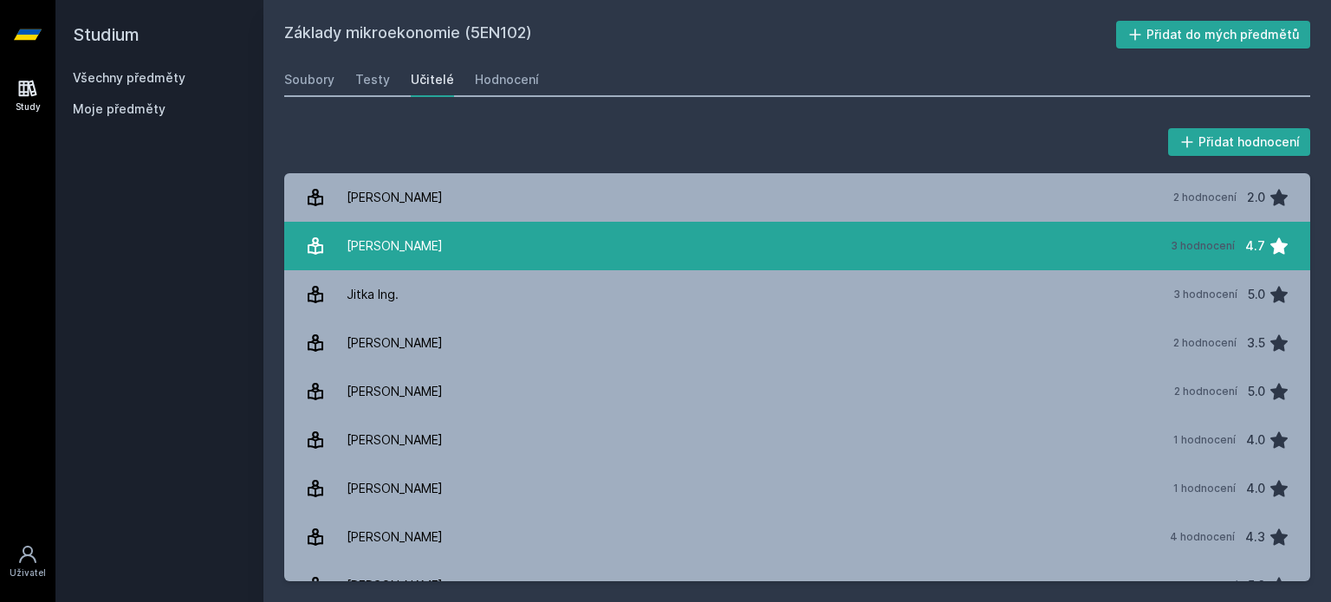
click at [636, 256] on link "Chytil [PERSON_NAME] 3 hodnocení 4.7" at bounding box center [797, 246] width 1026 height 49
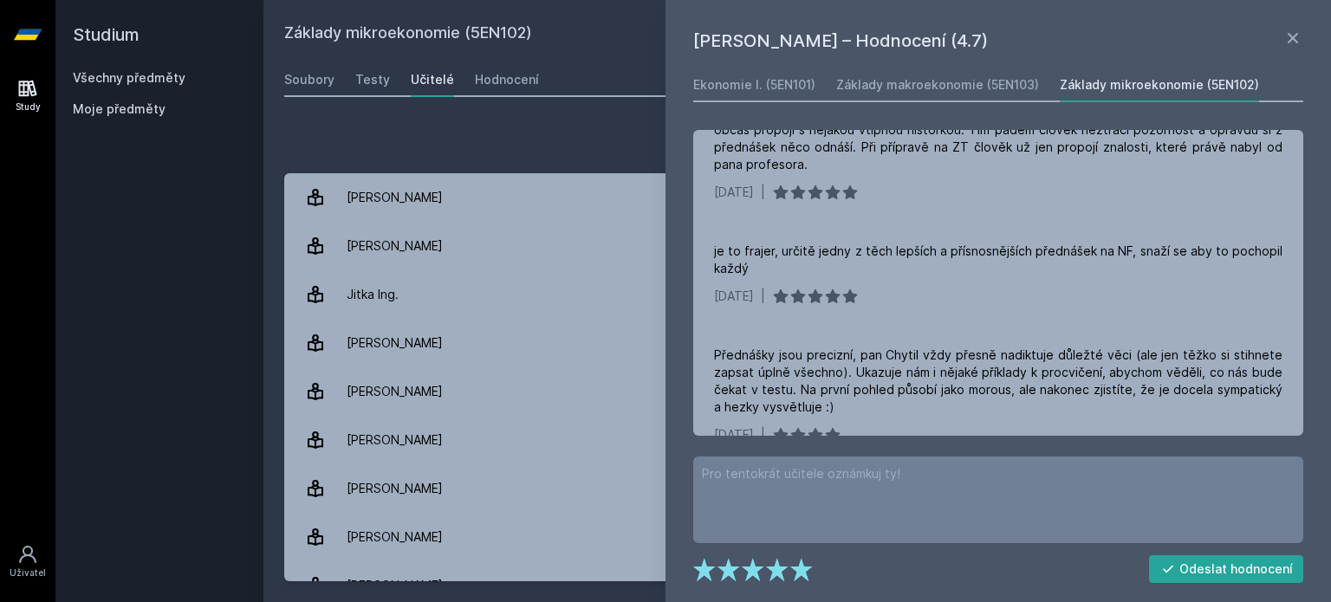
scroll to position [74, 0]
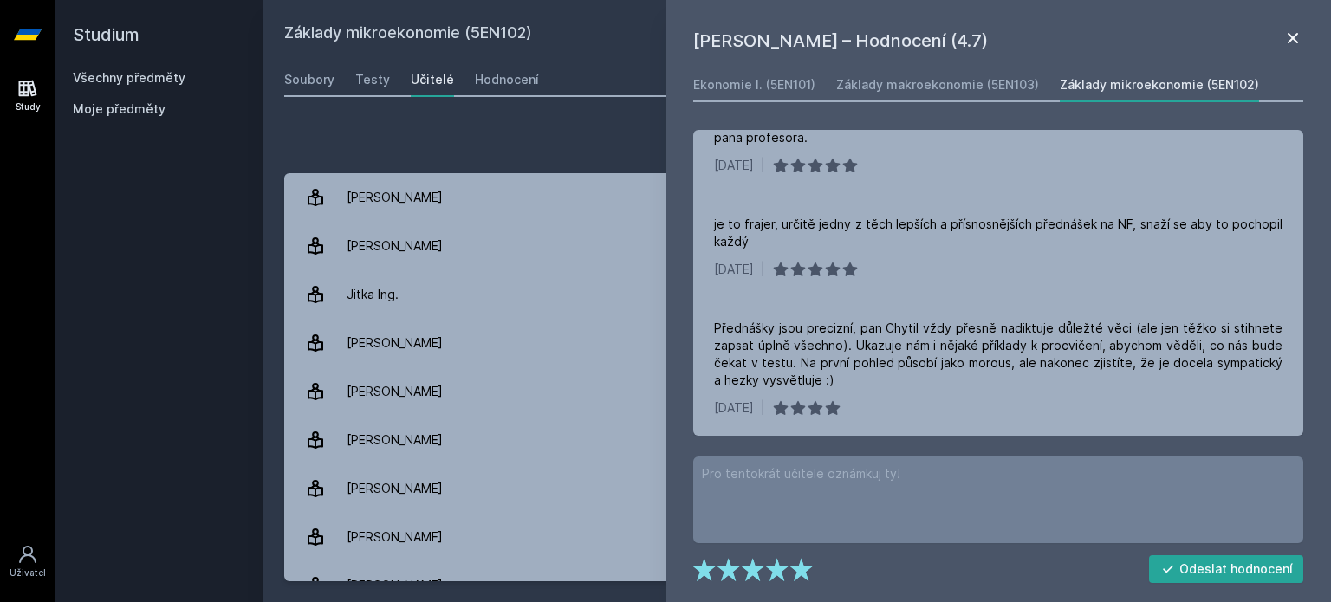
click at [1292, 37] on icon at bounding box center [1292, 38] width 10 height 10
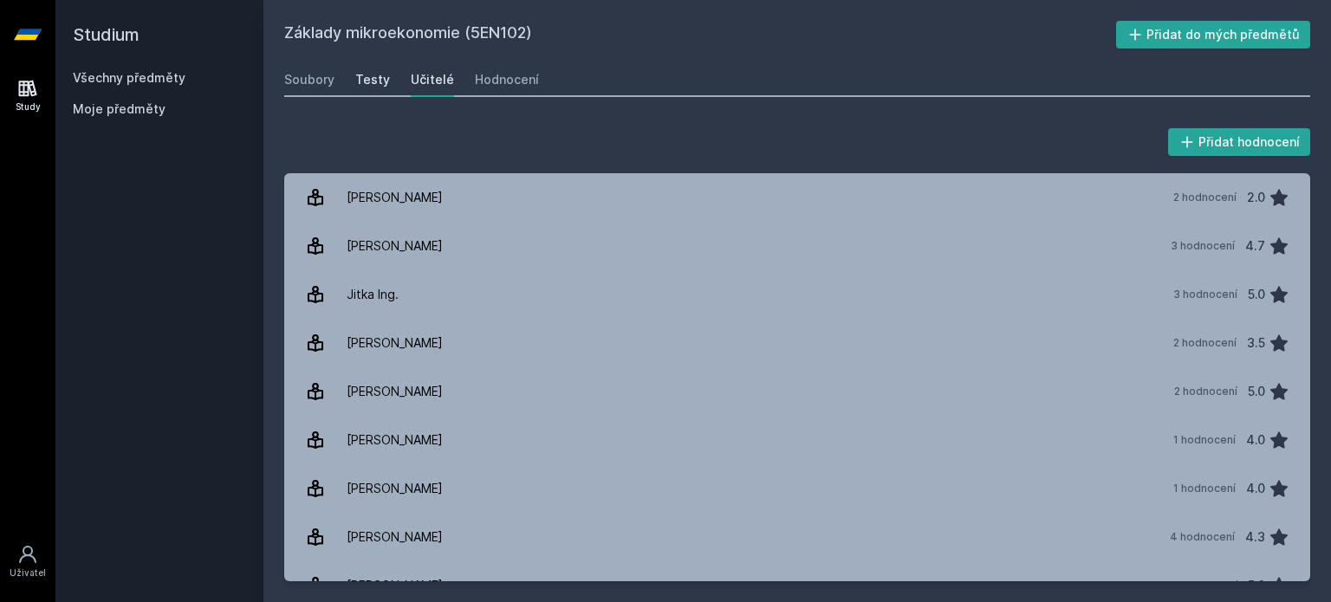
click at [360, 83] on div "Testy" at bounding box center [372, 79] width 35 height 17
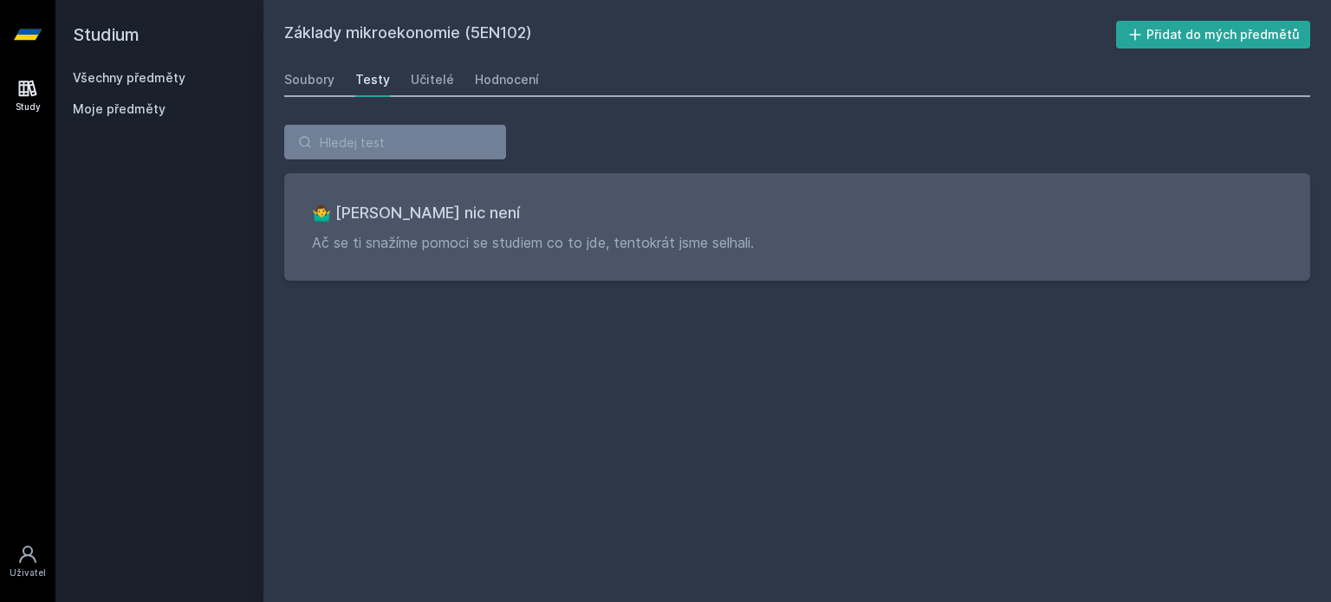
click at [270, 83] on div "Základy mikroekonomie (5EN102) Přidat do mých předmětů [GEOGRAPHIC_DATA] Testy …" at bounding box center [796, 301] width 1067 height 602
click at [292, 89] on link "Soubory" at bounding box center [309, 79] width 50 height 35
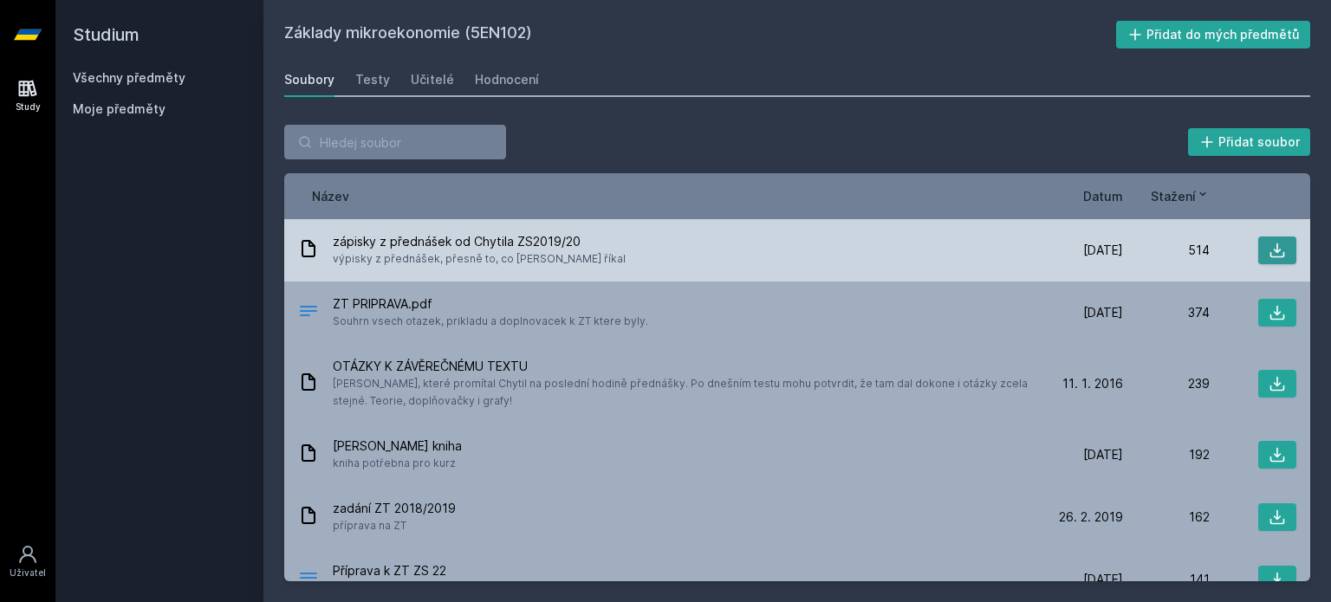
click at [1272, 249] on icon at bounding box center [1276, 250] width 17 height 17
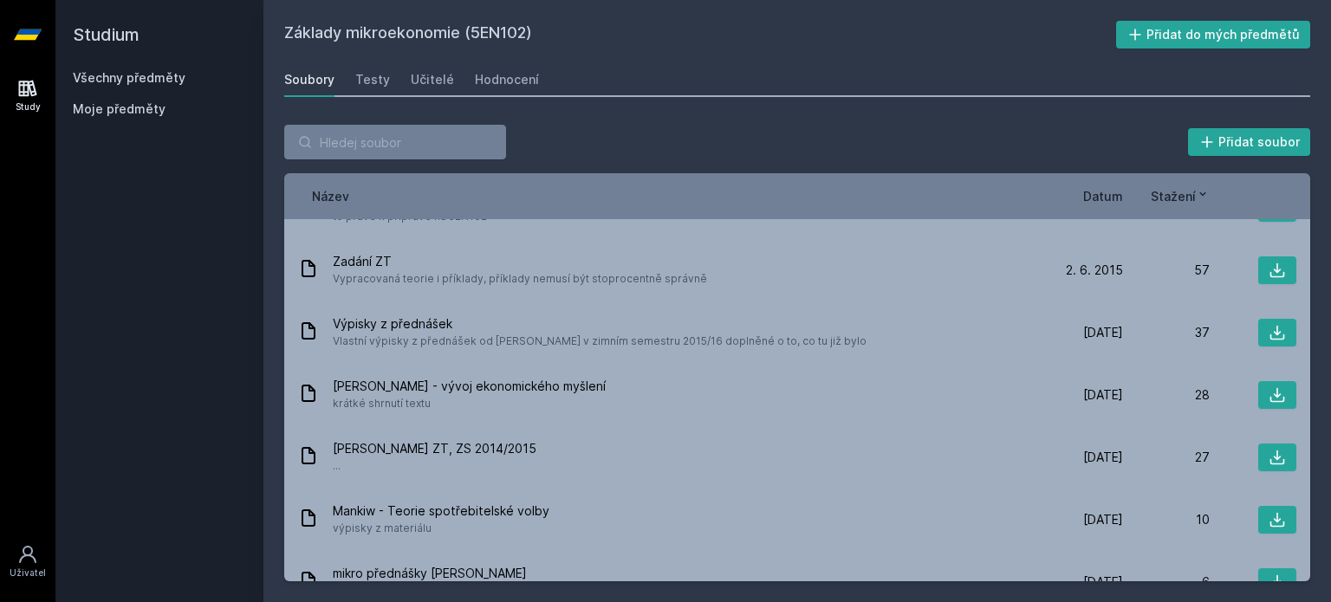
scroll to position [618, 0]
